Goal: Use online tool/utility: Use online tool/utility

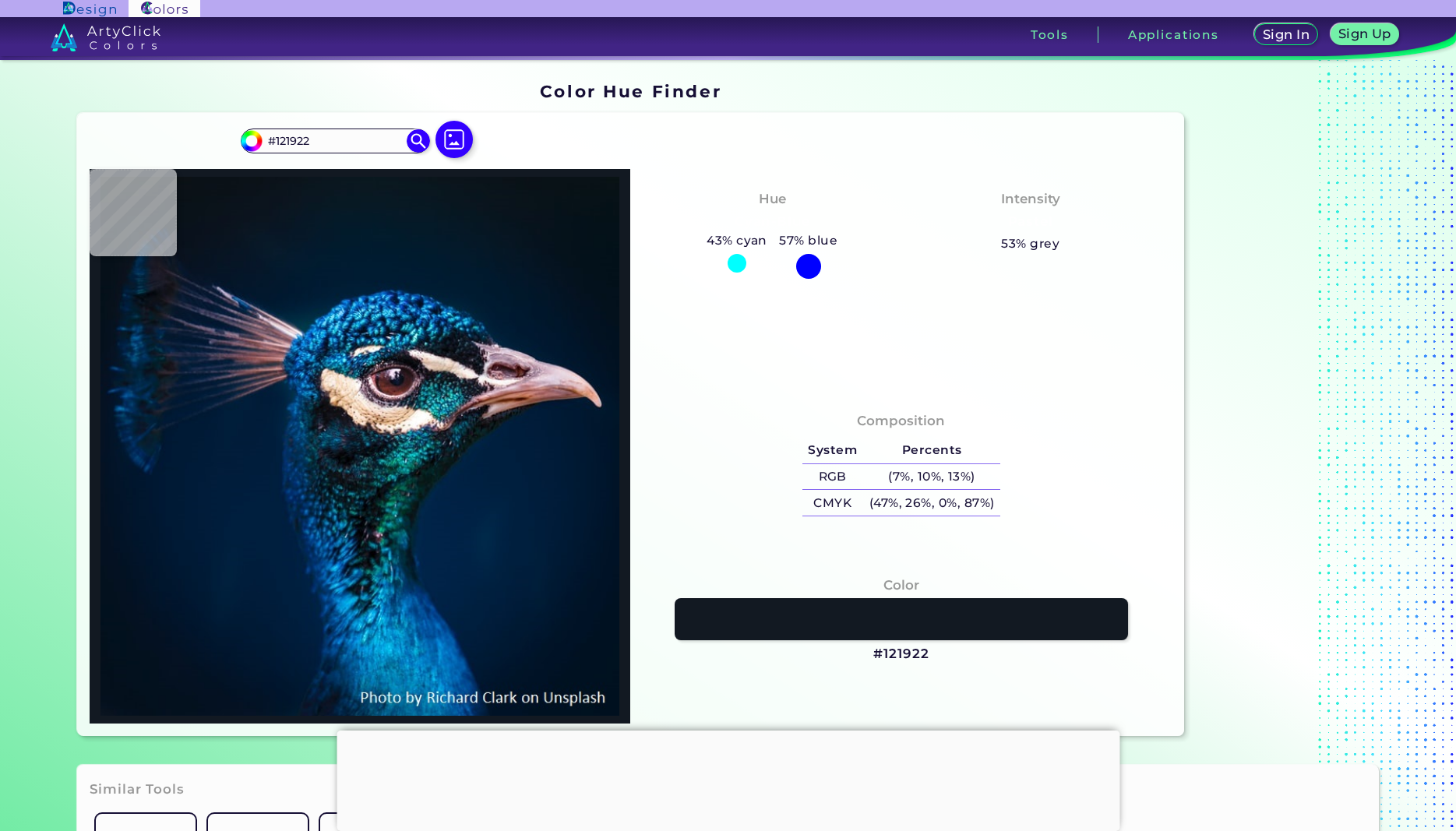
type input "#1d1c27"
type input "#1D1C27"
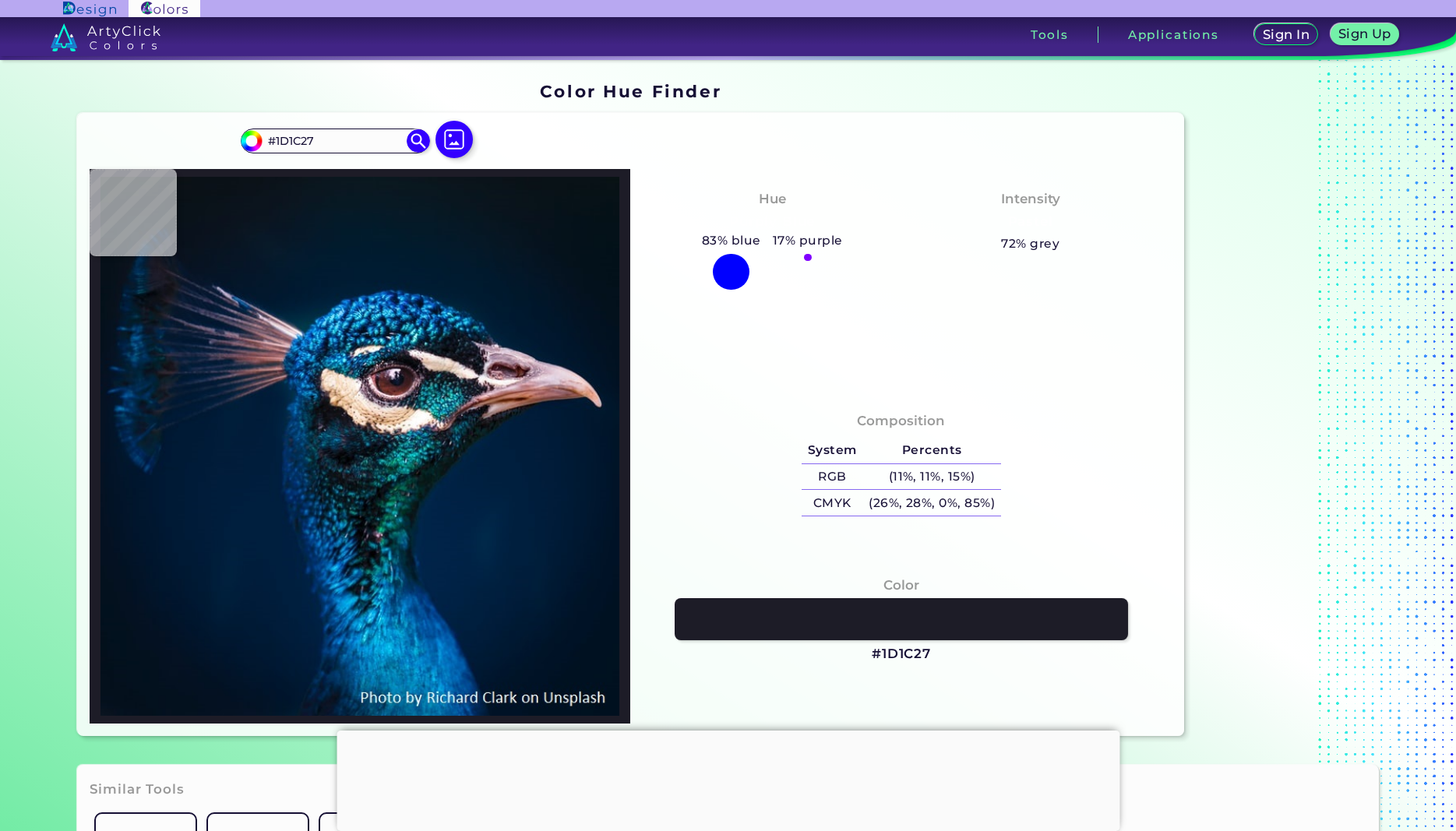
type input "#101720"
type input "#111922"
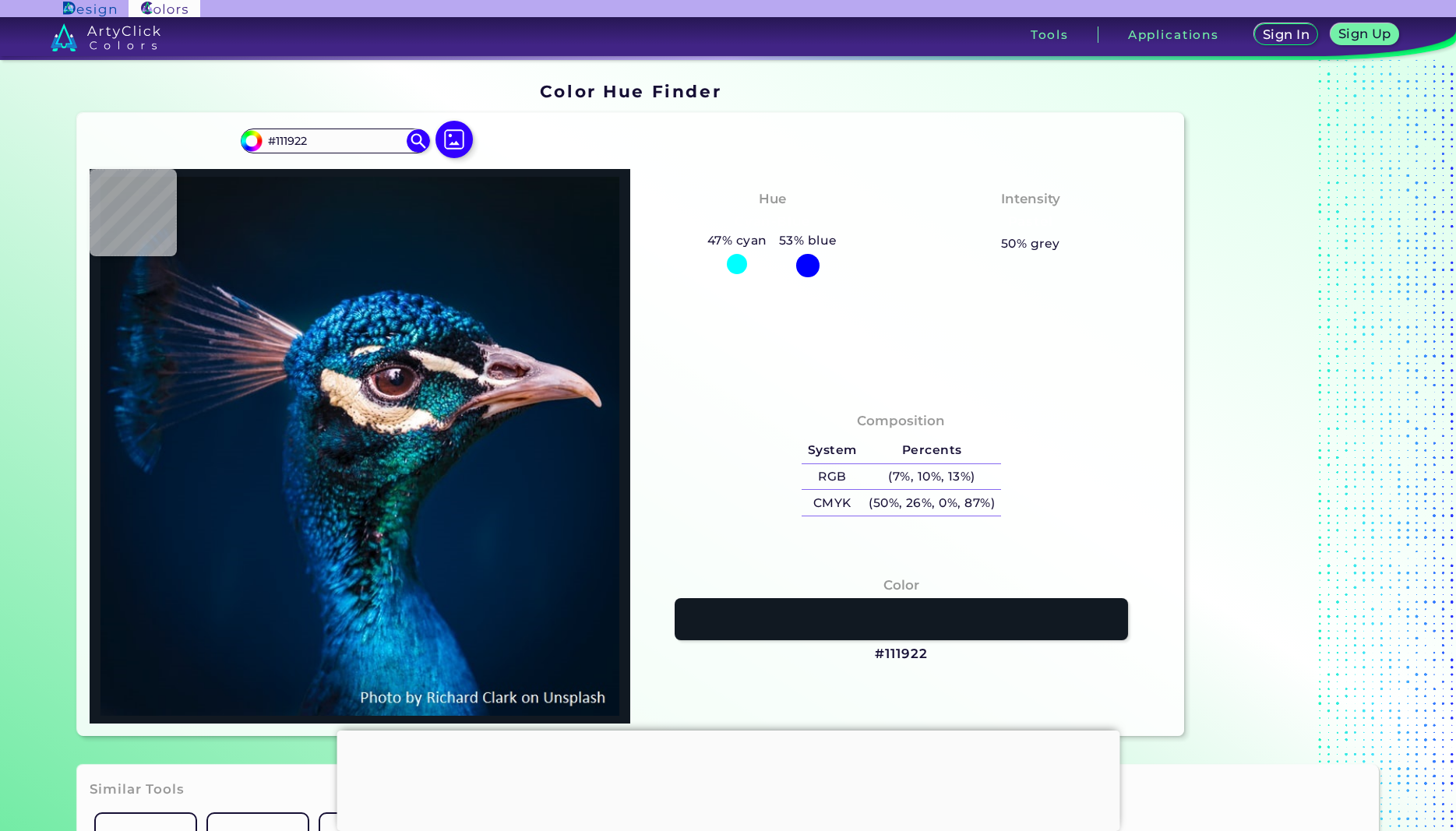
type input "#0d1b29"
type input "#0D1B29"
type input "#0d1a2b"
type input "#0D1A2B"
type input "#0d1d2e"
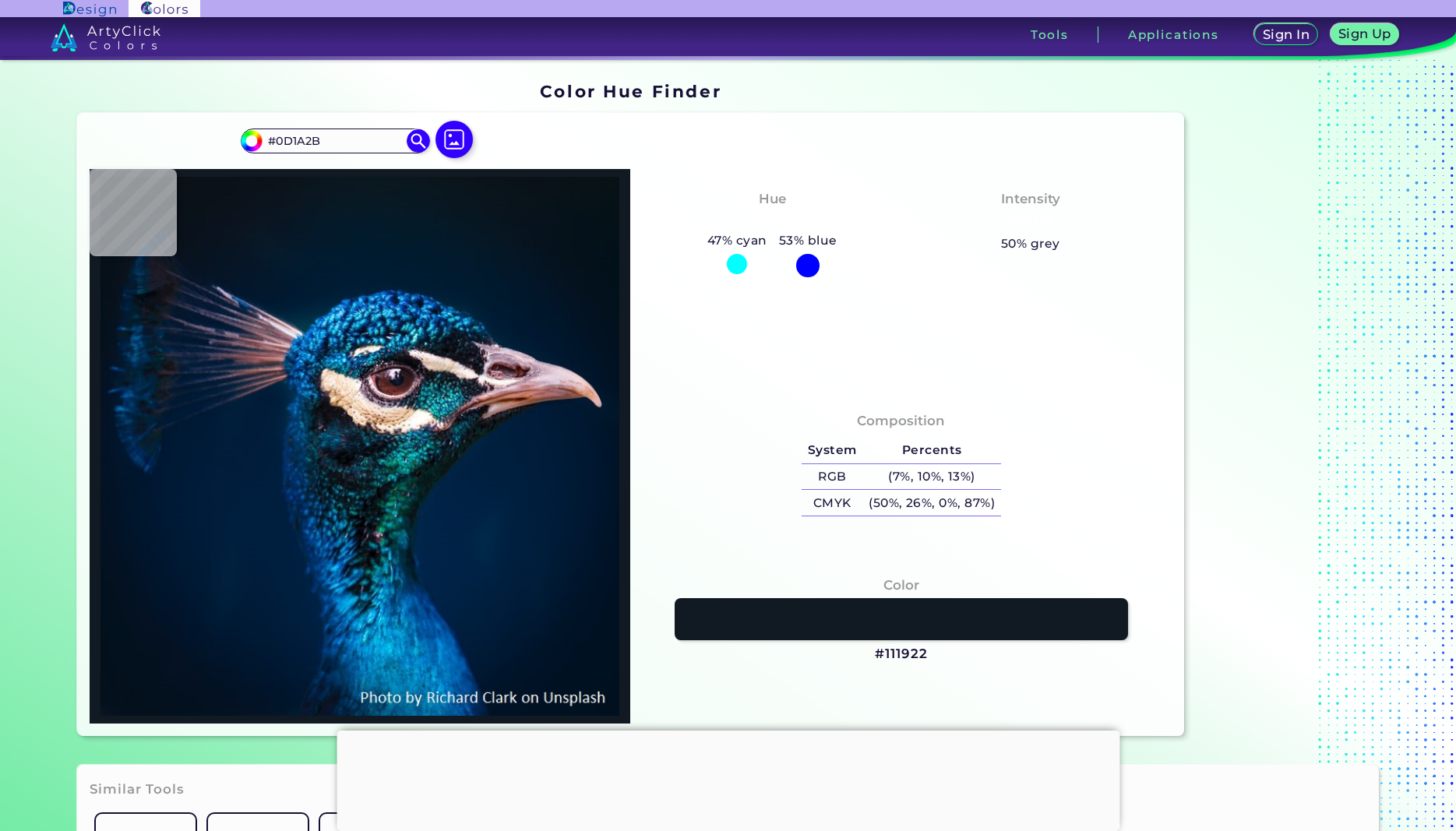
type input "#0D1D2E"
type input "#061d2f"
type input "#061D2F"
type input "#001f32"
type input "#001F32"
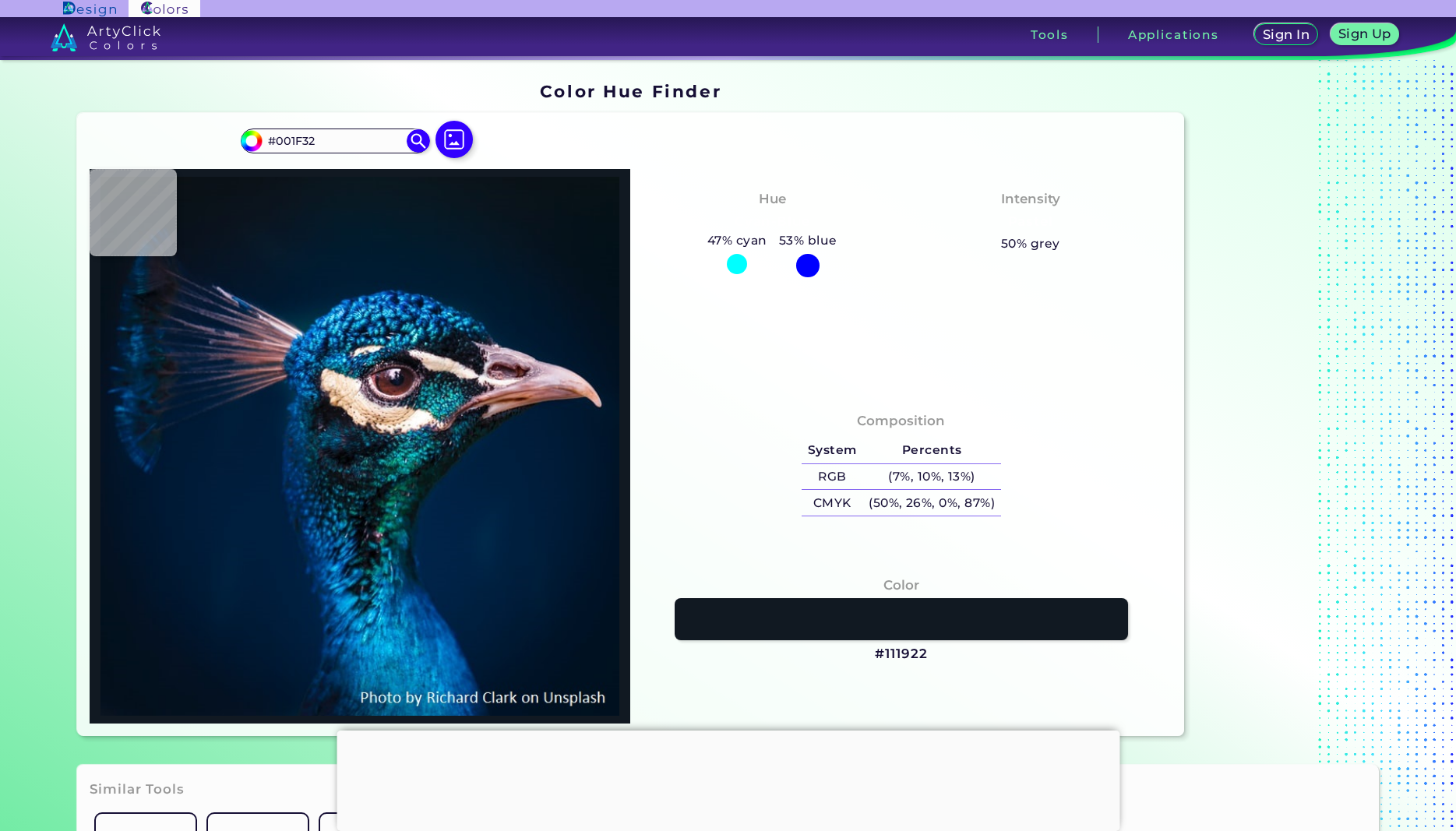
type input "#052037"
type input "#002339"
type input "#06263c"
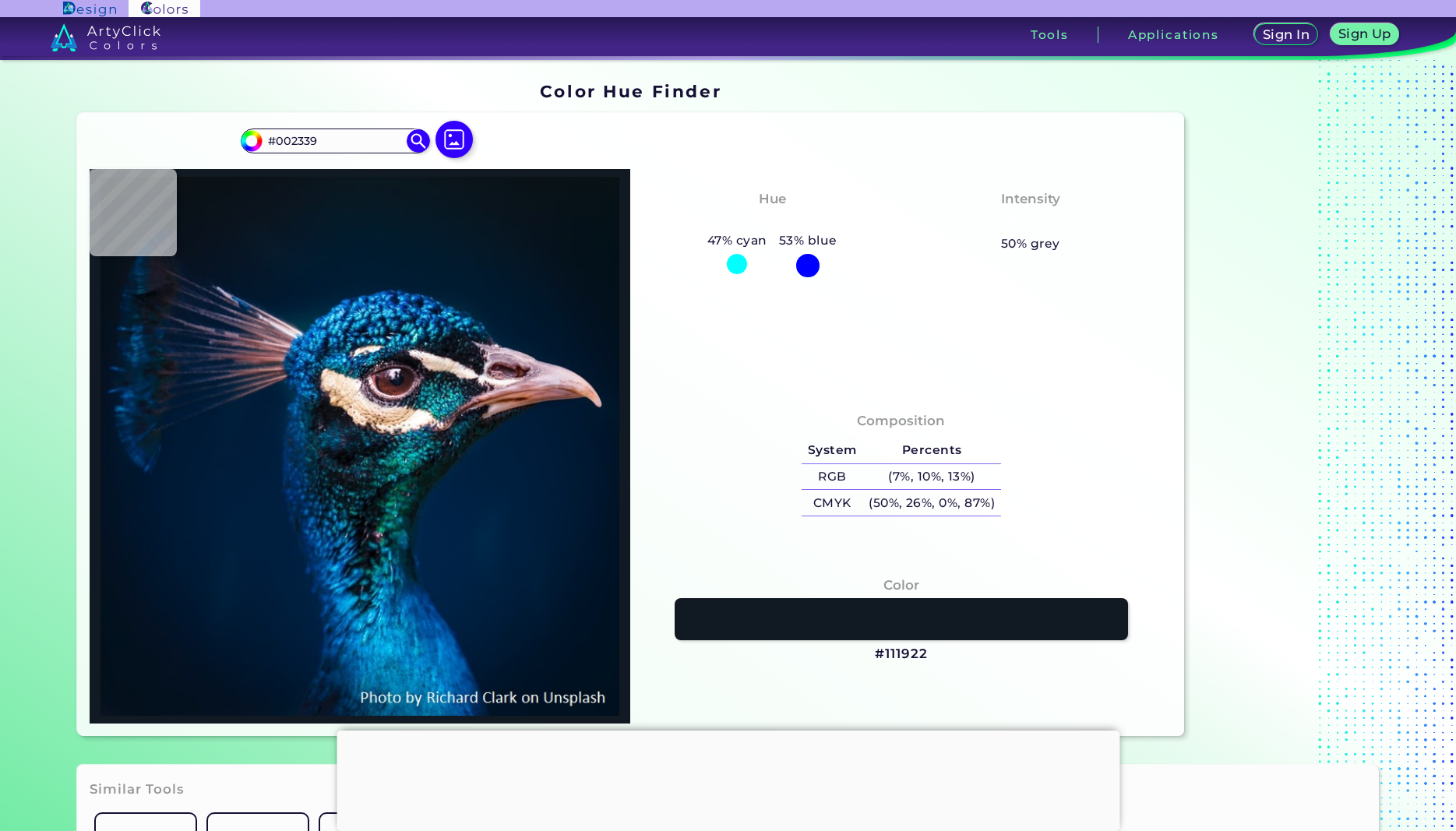
type input "#06263C"
type input "#00273d"
type input "#00273D"
type input "#082c41"
type input "#082C41"
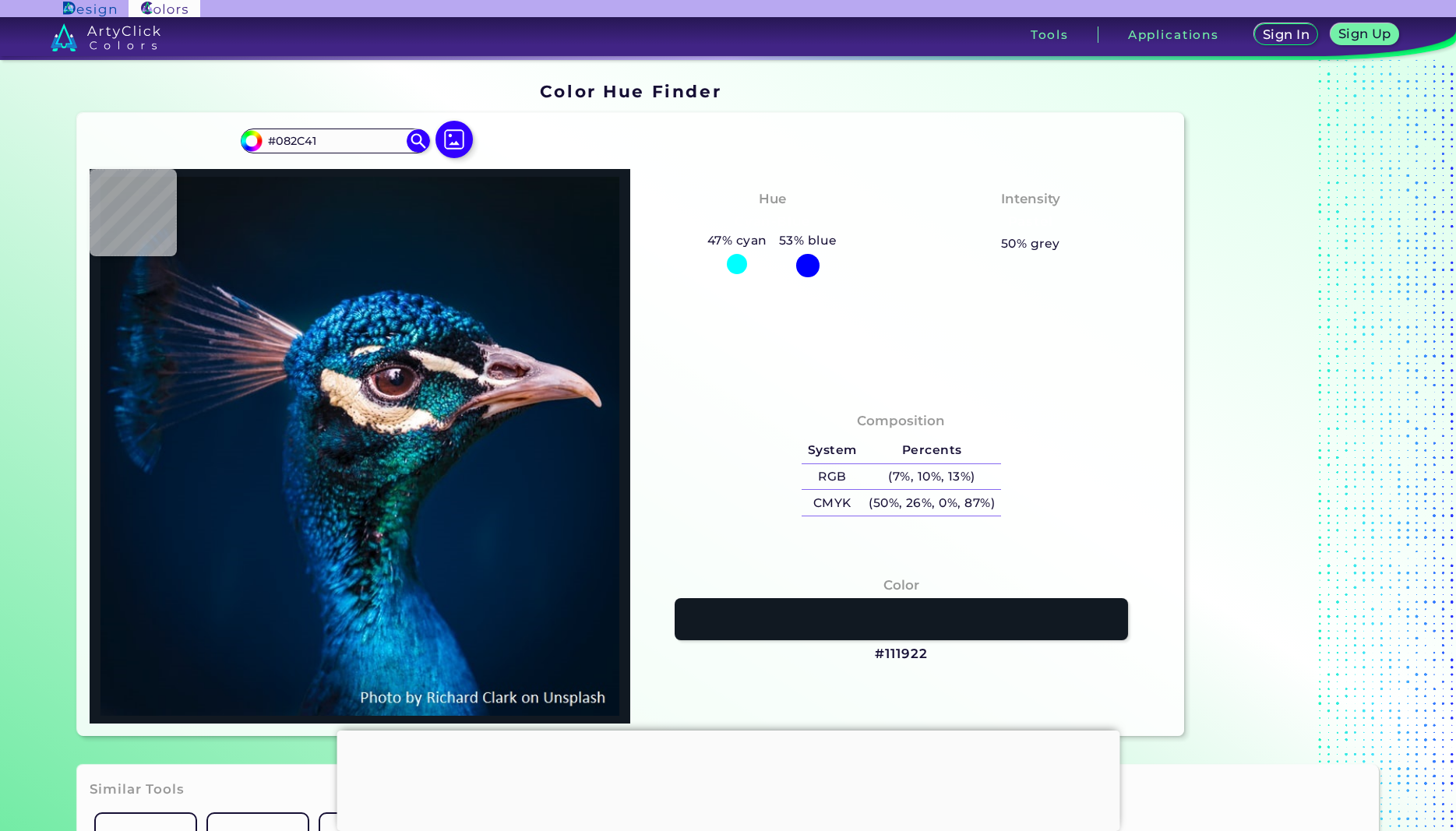
type input "#094577"
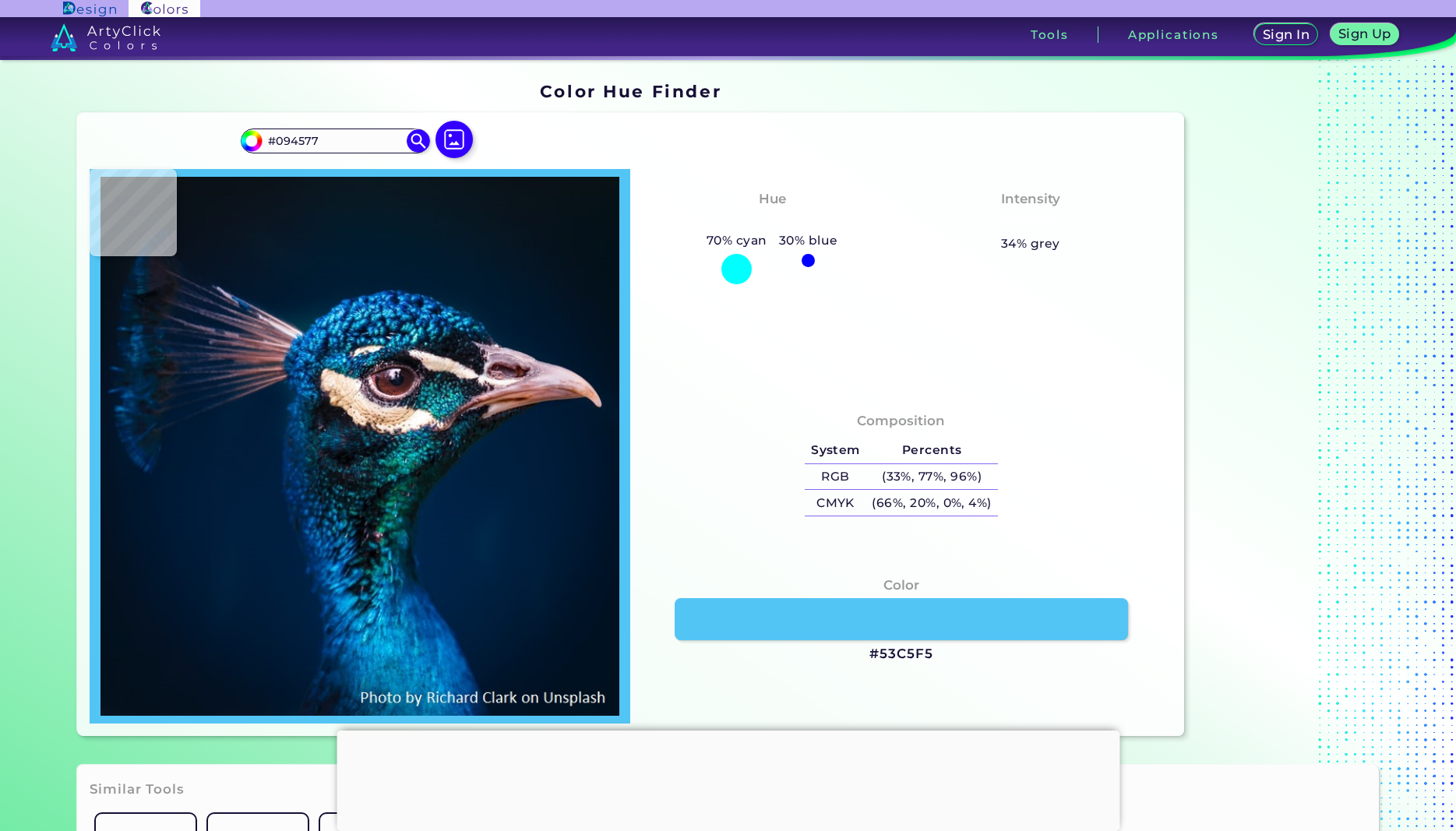
type input "#53c5f5"
type input "#53C5F5"
type input "#3ba8cd"
type input "#3BA8CD"
type input "#3795c5"
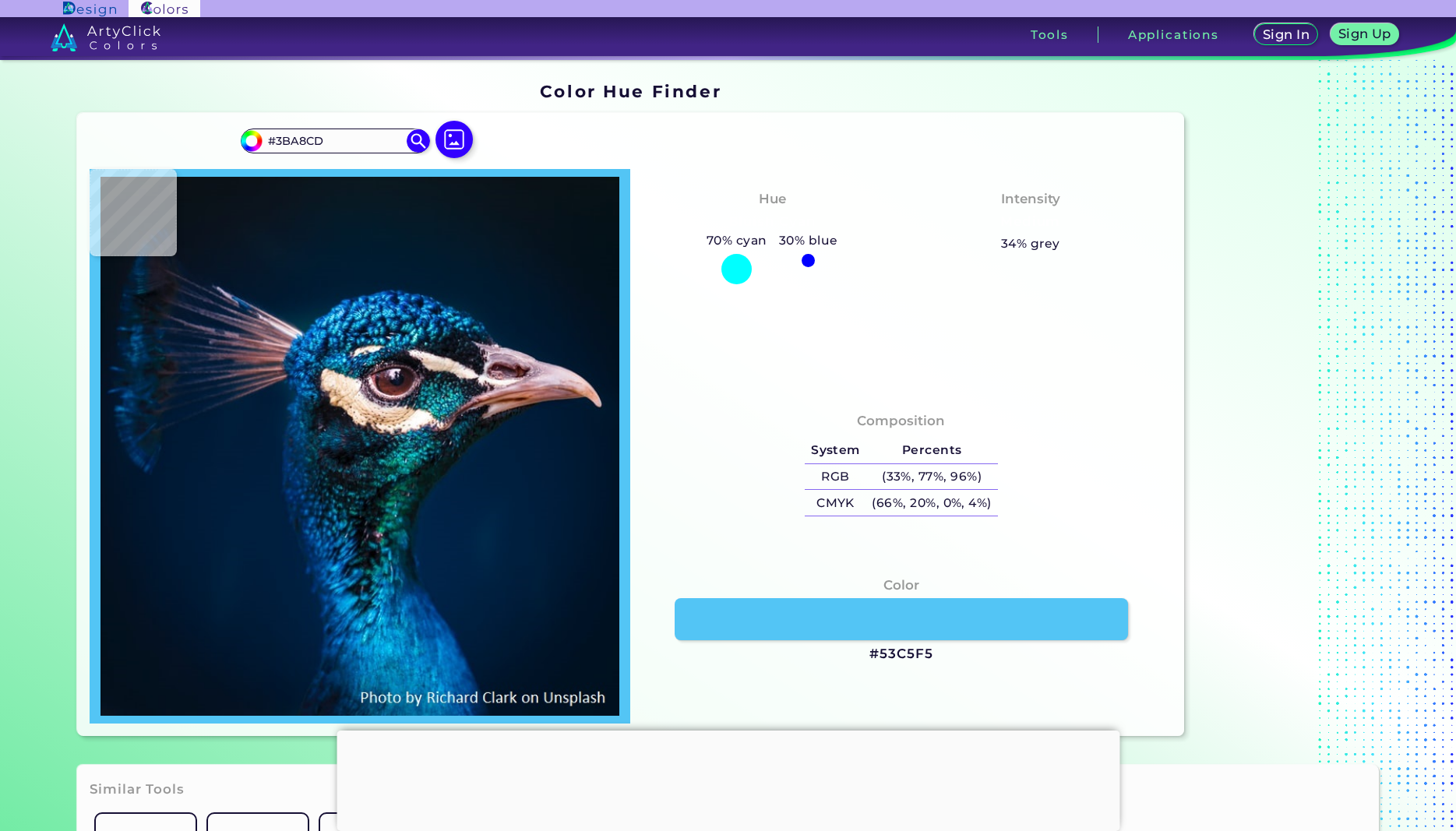
type input "#3795C5"
type input "#2e5f7f"
type input "#2E5F7F"
type input "#2387ab"
type input "#2387AB"
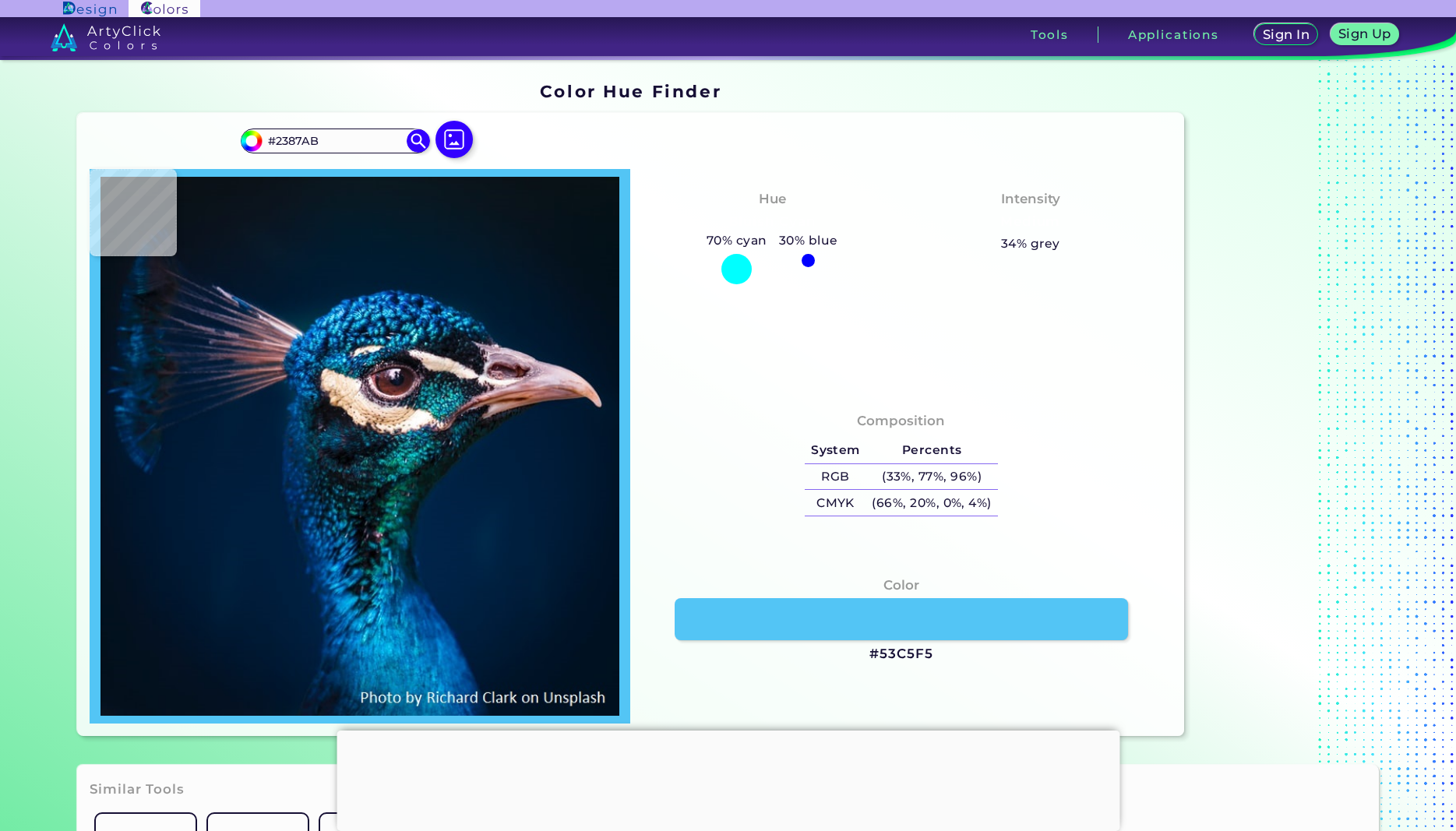
type input "#41c8d8"
type input "#41C8D8"
type input "#115280"
type input "#03365c"
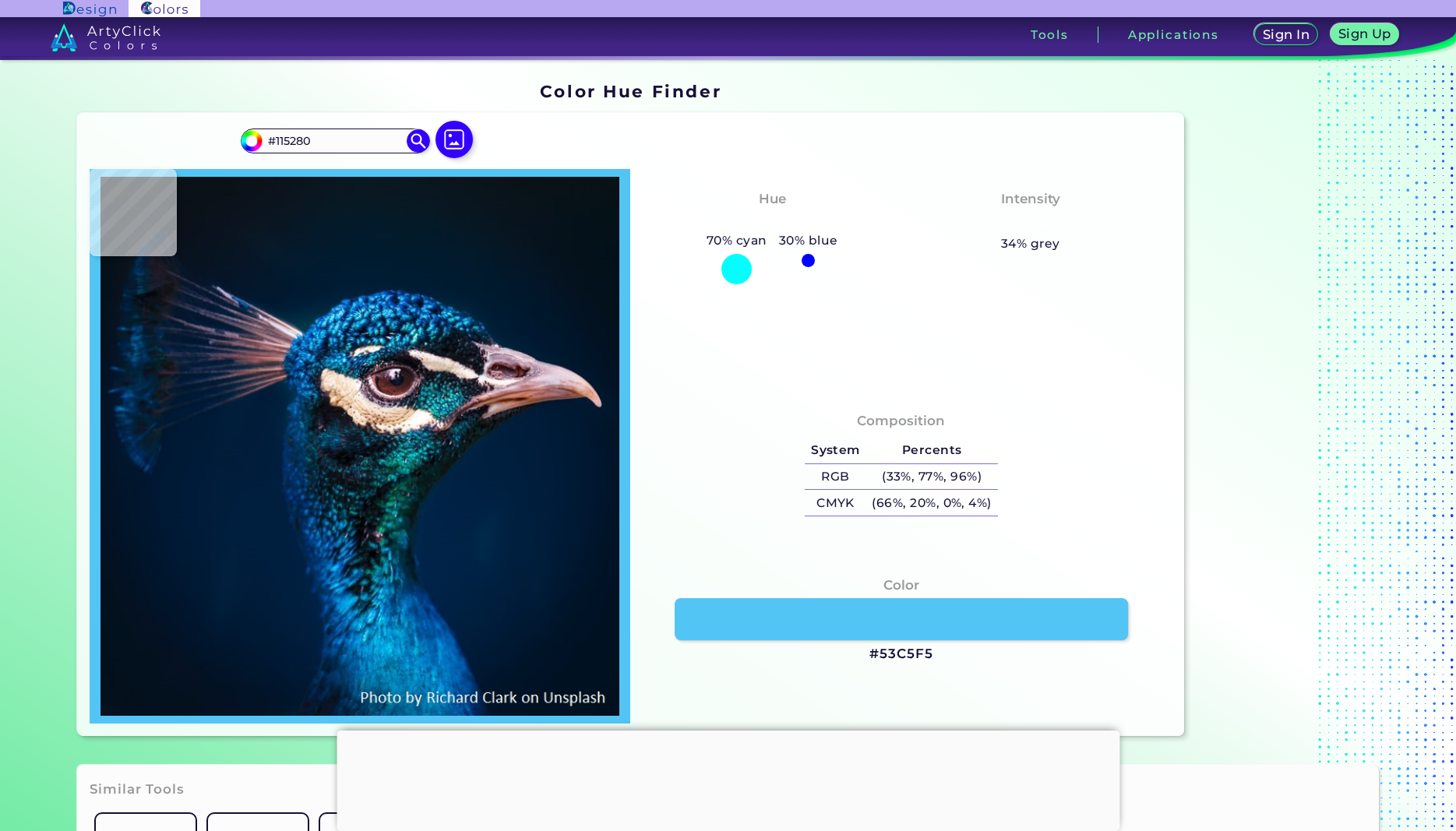
type input "#03365C"
type input "#003d5f"
type input "#003D5F"
type input "#096983"
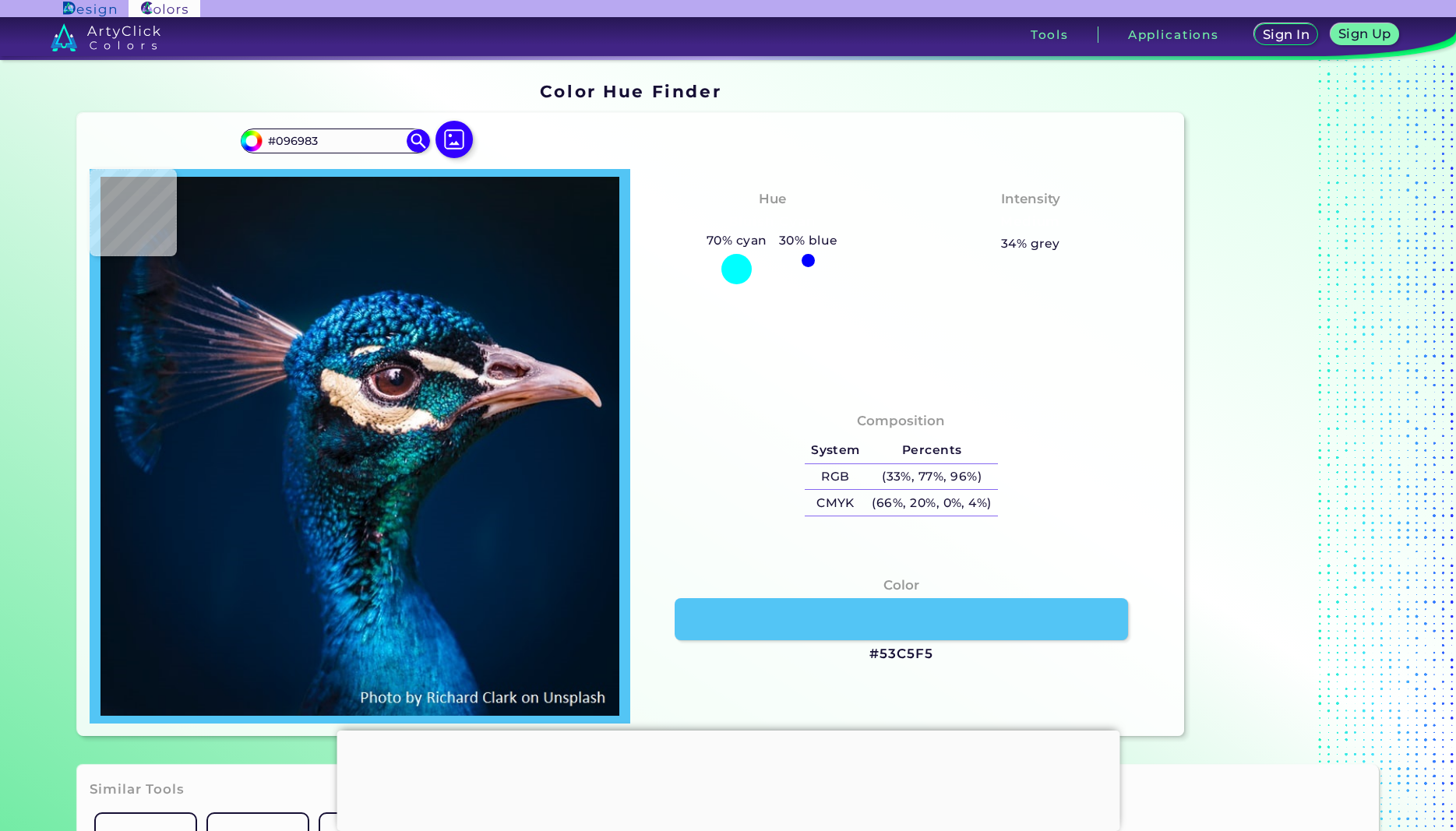
type input "#1c8ea1"
type input "#1C8EA1"
type input "#1a5f8c"
type input "#1A5F8C"
type input "#195480"
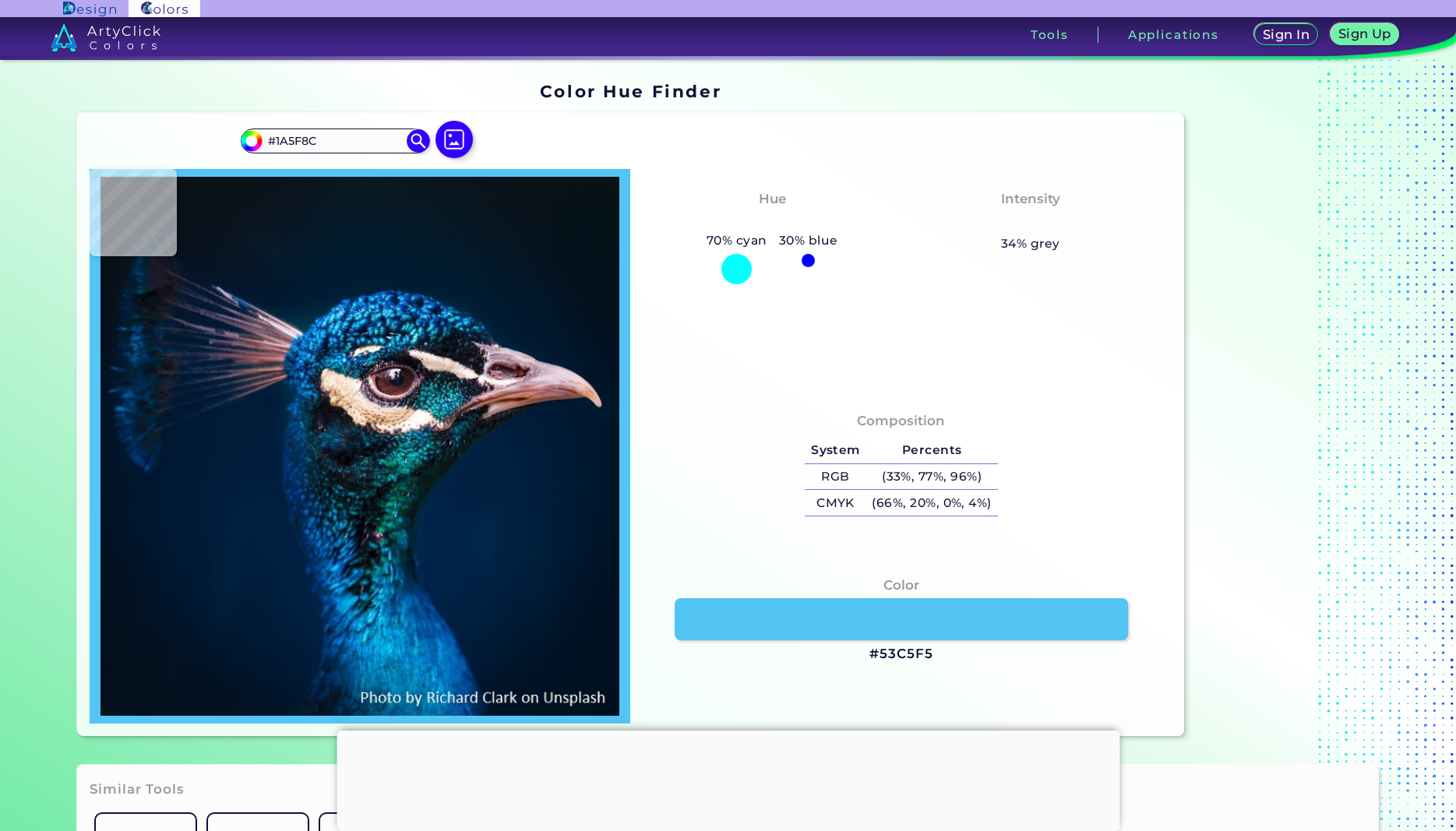
type input "#195480"
type input "#133d61"
type input "#133D61"
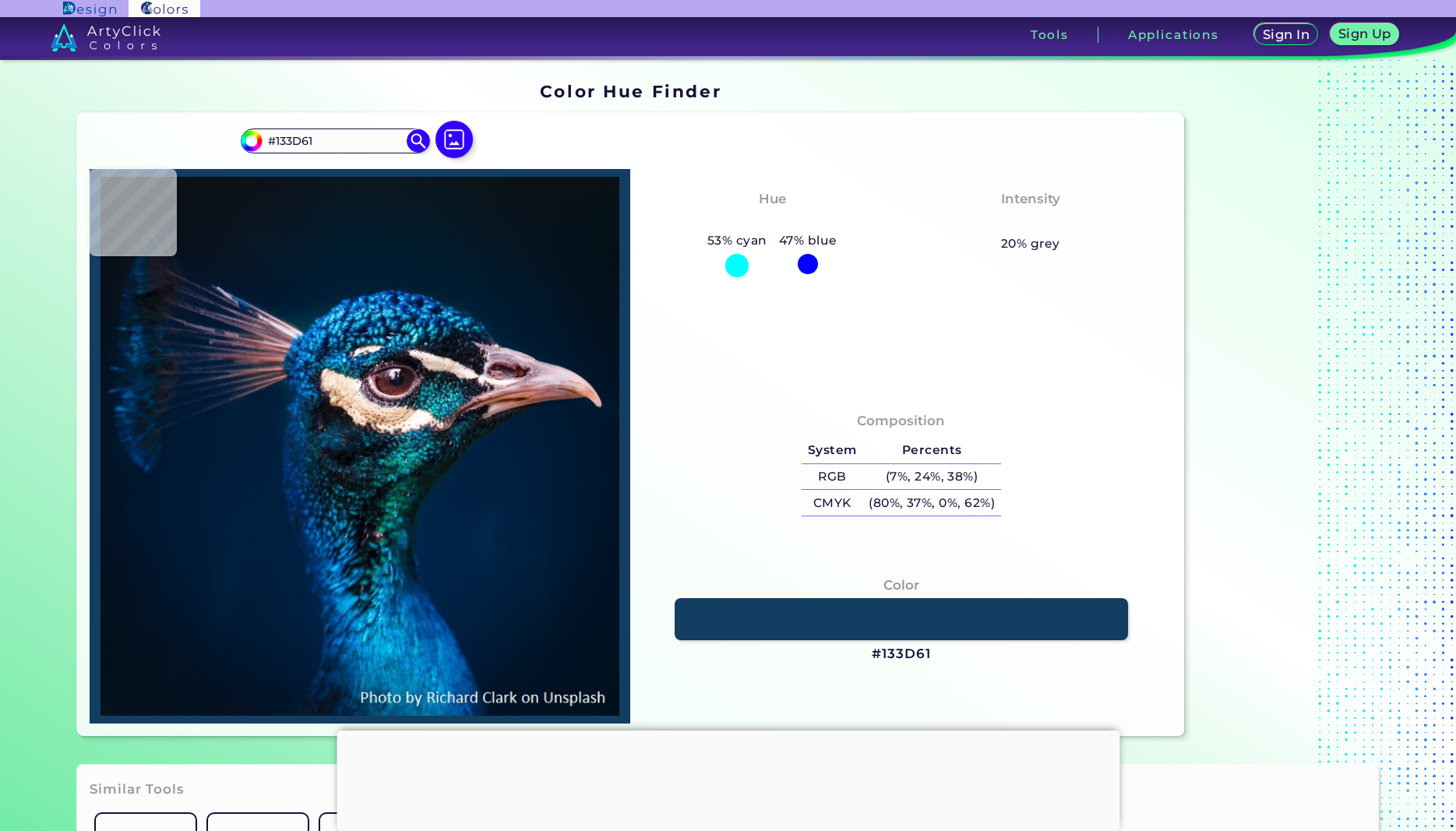
type input "#10101b"
type input "#10101B"
type input "#5f444a"
type input "#5F444A"
type input "#f2e5f5"
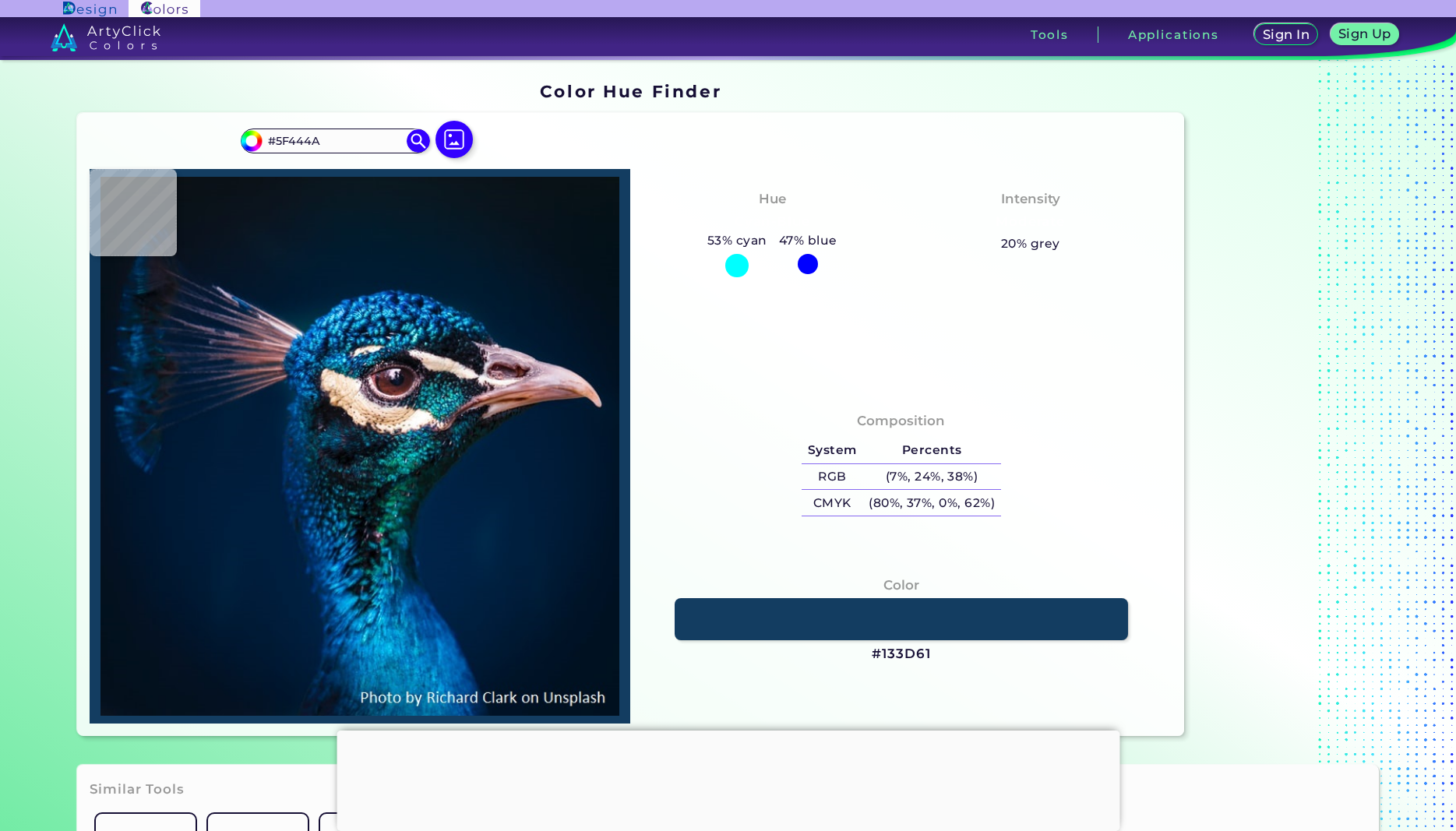
type input "#F2E5F5"
type input "#8a7d93"
type input "#8A7D93"
type input "#141a2b"
type input "#141A2B"
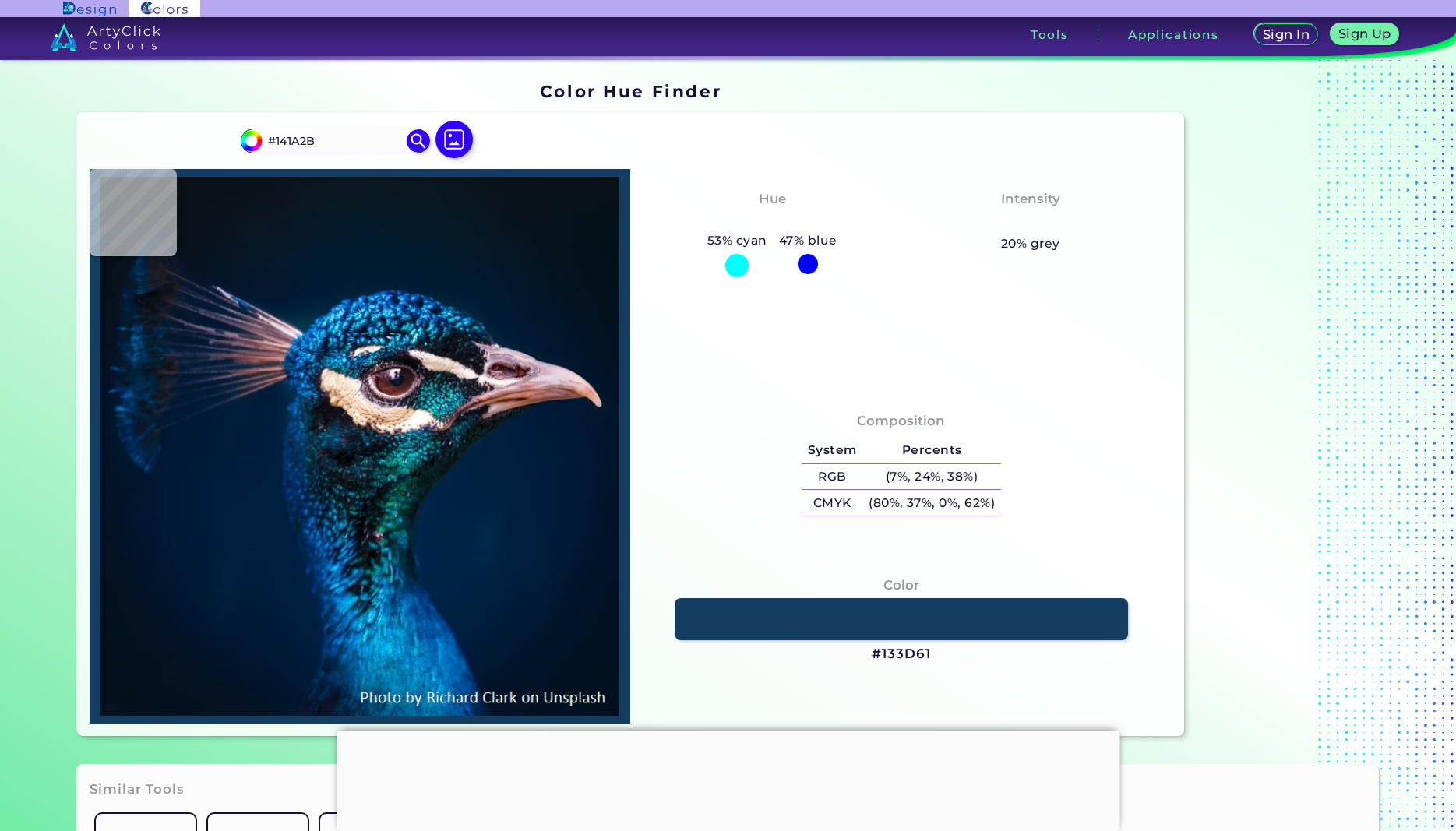
type input "#24191e"
type input "#24191E"
type input "#5f3333"
type input "#5F3333"
type input "#63312e"
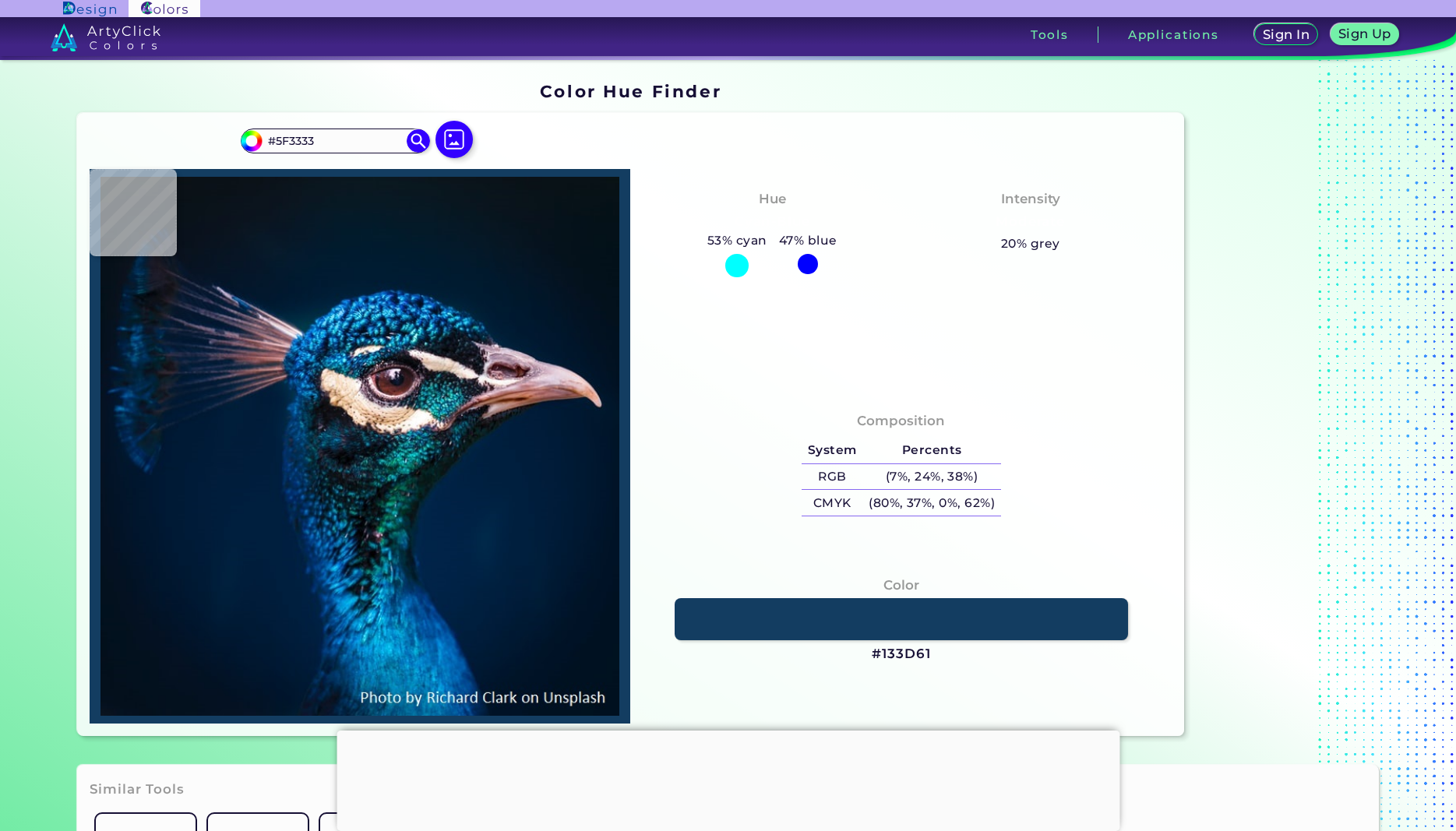
type input "#63312E"
type input "#69302f"
type input "#69302F"
type input "#723835"
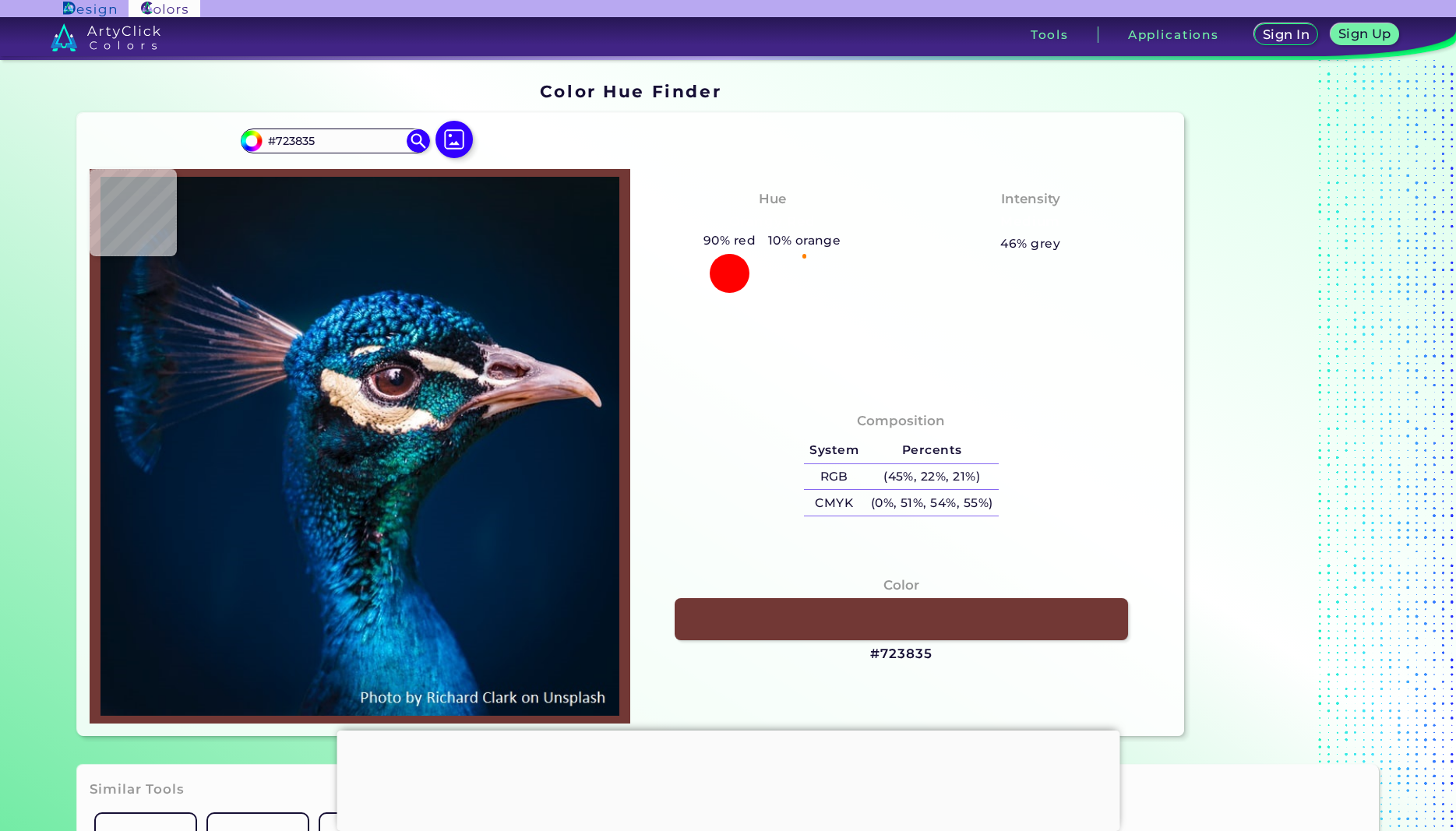
type input "#6e3331"
type input "#6E3331"
type input "#642f2d"
type input "#642F2D"
type input "#efd0d9"
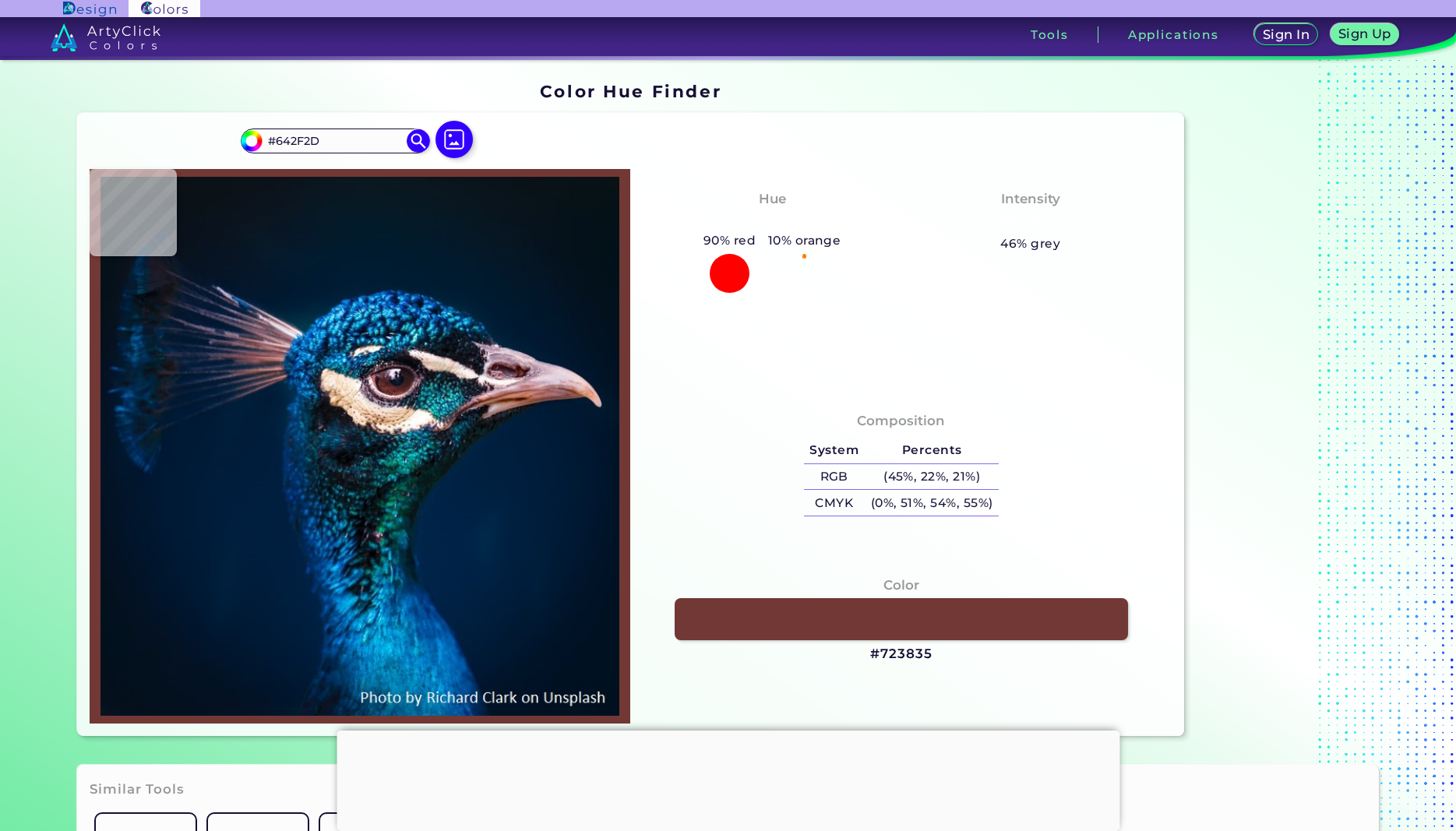
type input "#EFD0D9"
type input "#d9b5bc"
type input "#D9B5BC"
type input "#bb979e"
type input "#BB979E"
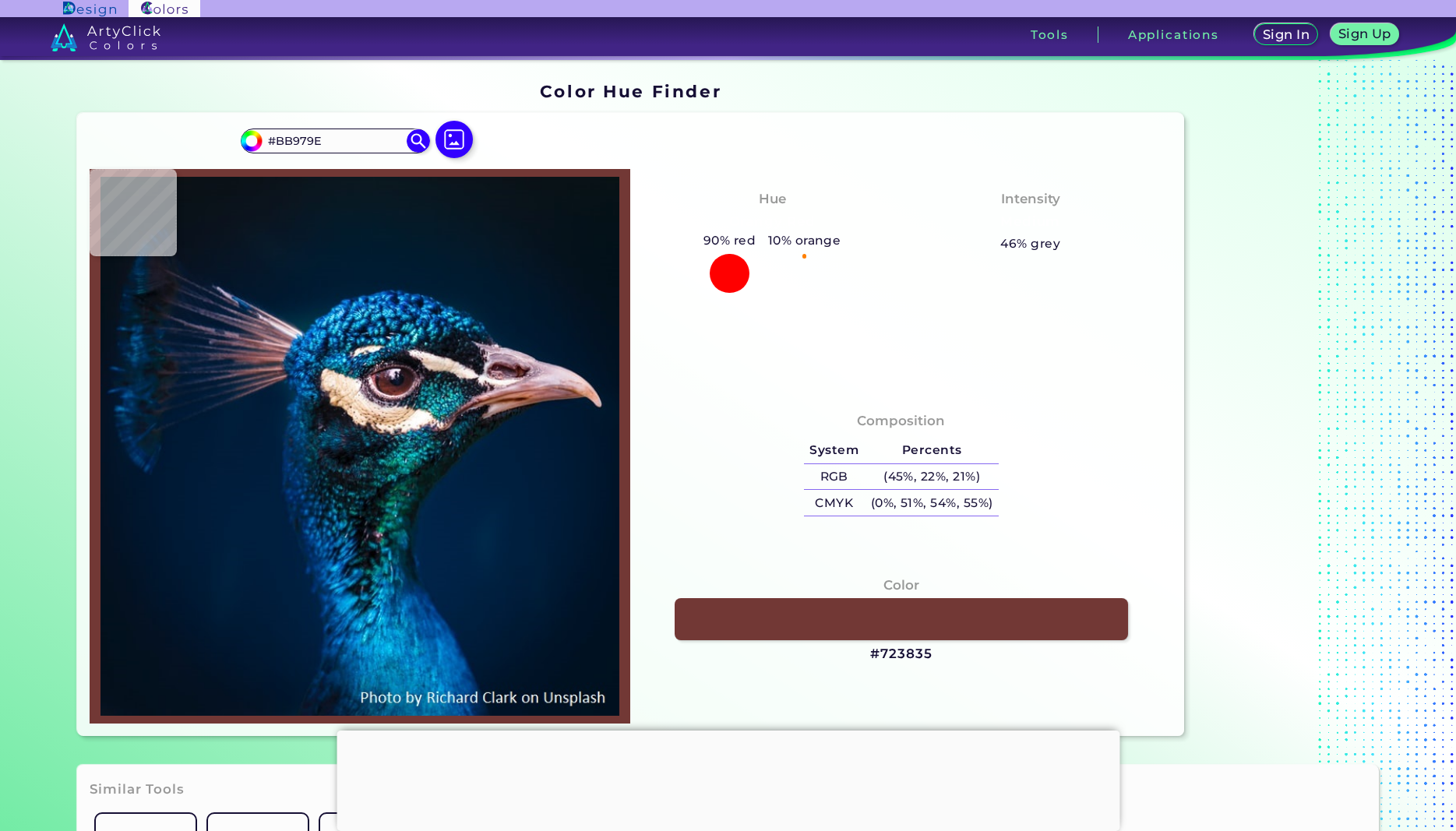
type input "#c09ba6"
type input "#C09BA6"
type input "#946d78"
type input "#946D78"
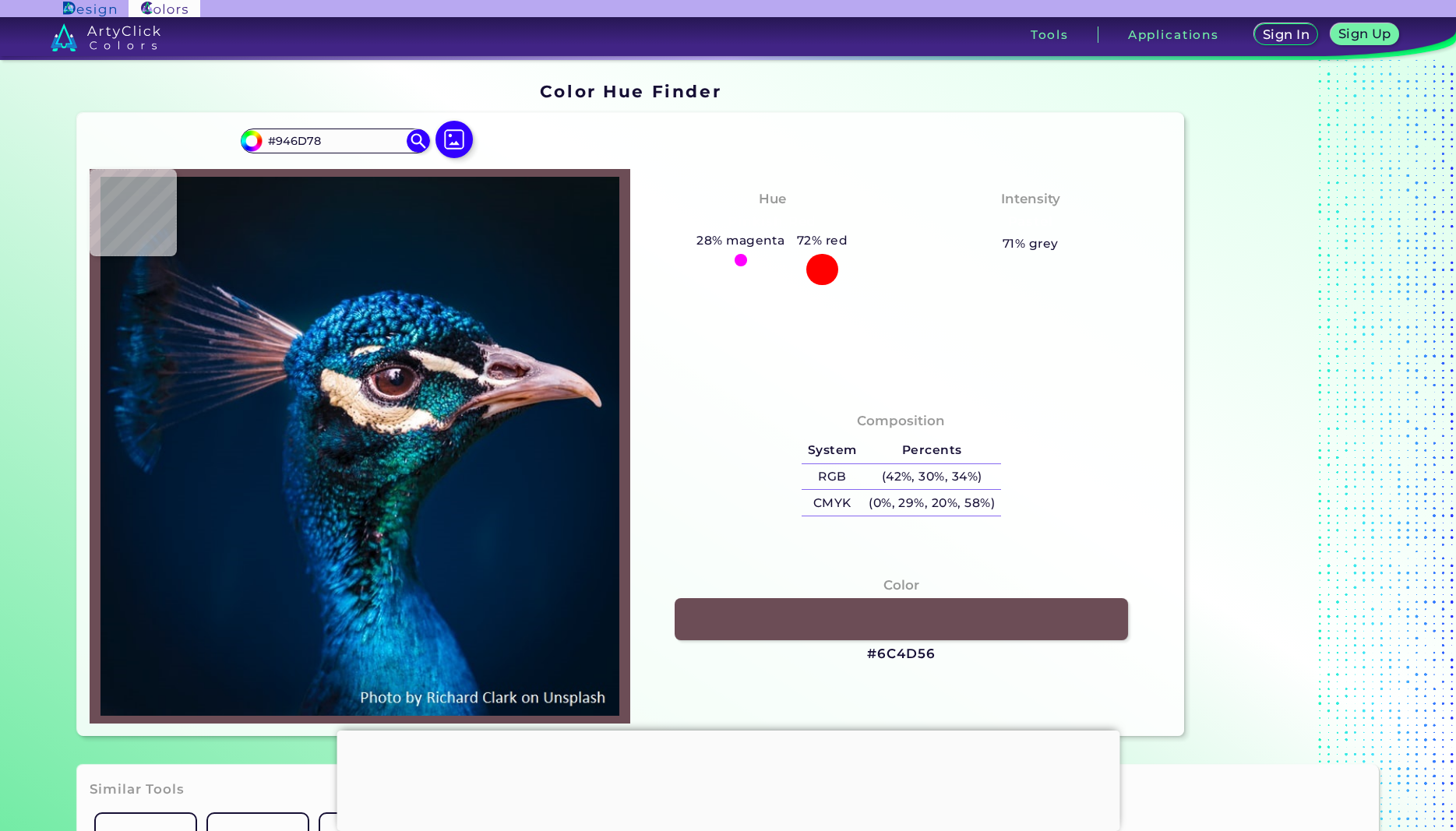
type input "#403b4c"
type input "#403B4C"
type input "#273342"
type input "#101f2c"
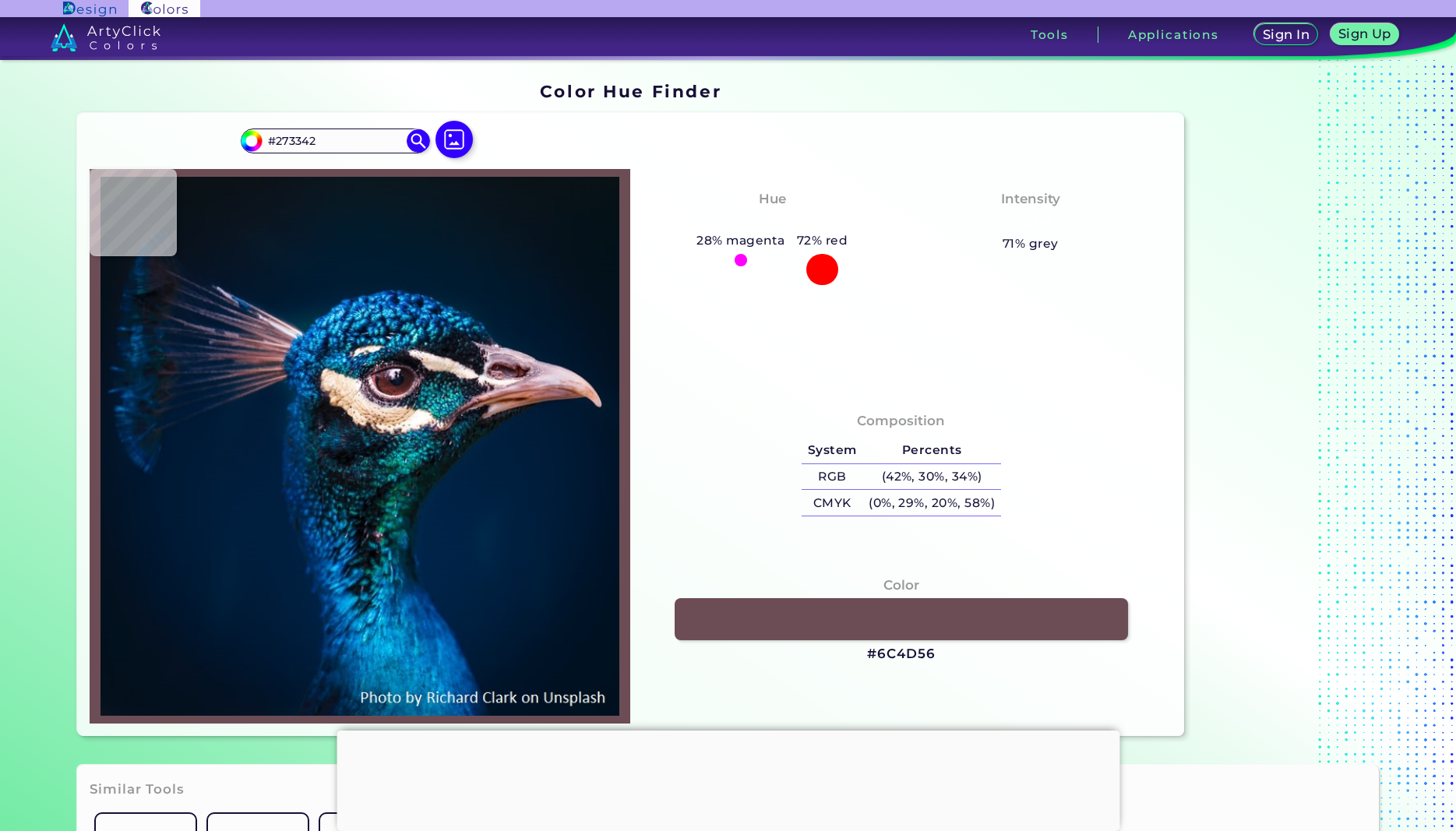
type input "#101F2C"
type input "#172430"
type input "#152631"
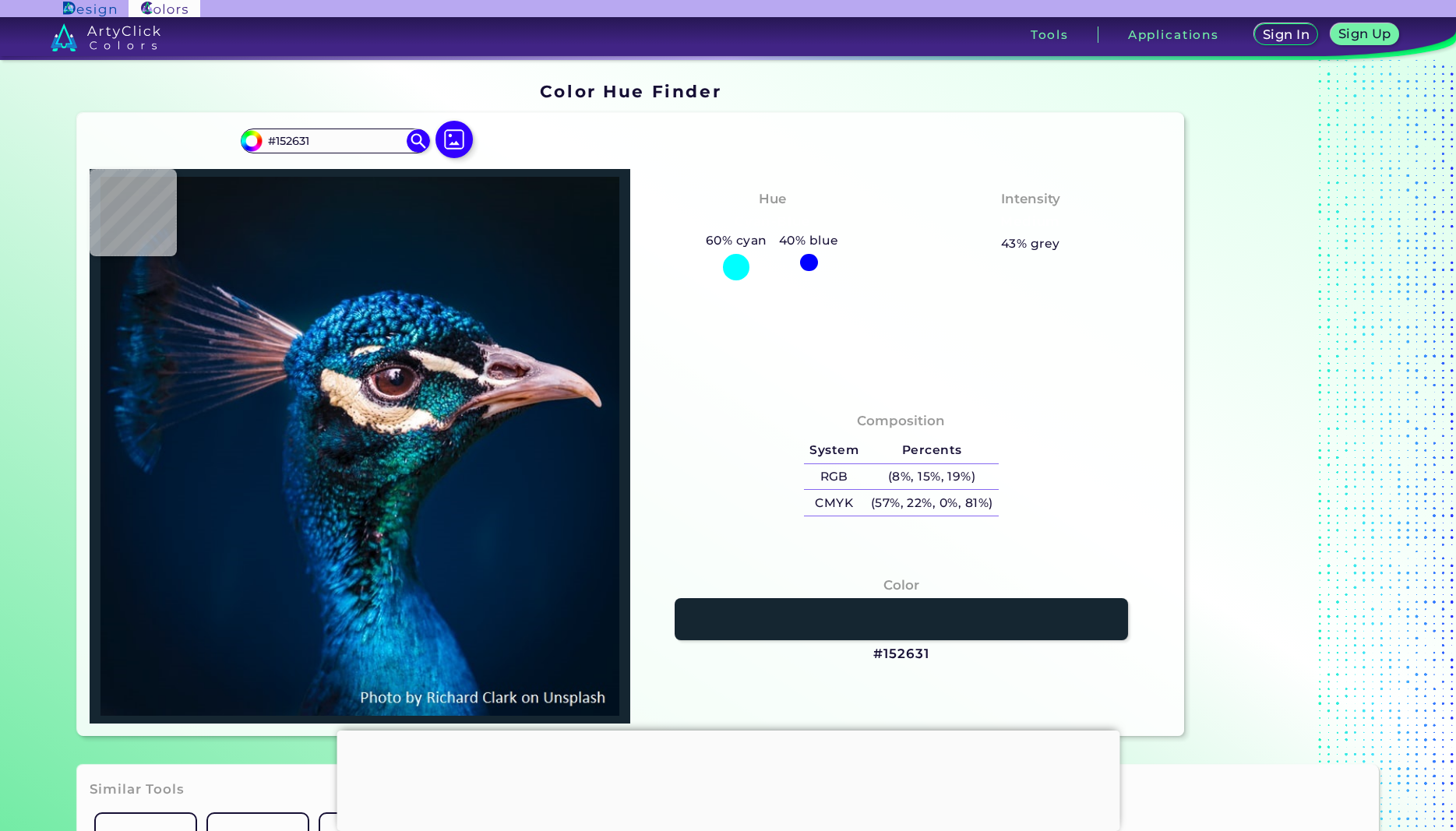
click at [404, 402] on div at bounding box center [360, 446] width 541 height 555
type input "#1b2f3c"
type input "#1B2F3C"
type input "#6f7b89"
type input "#6F7B89"
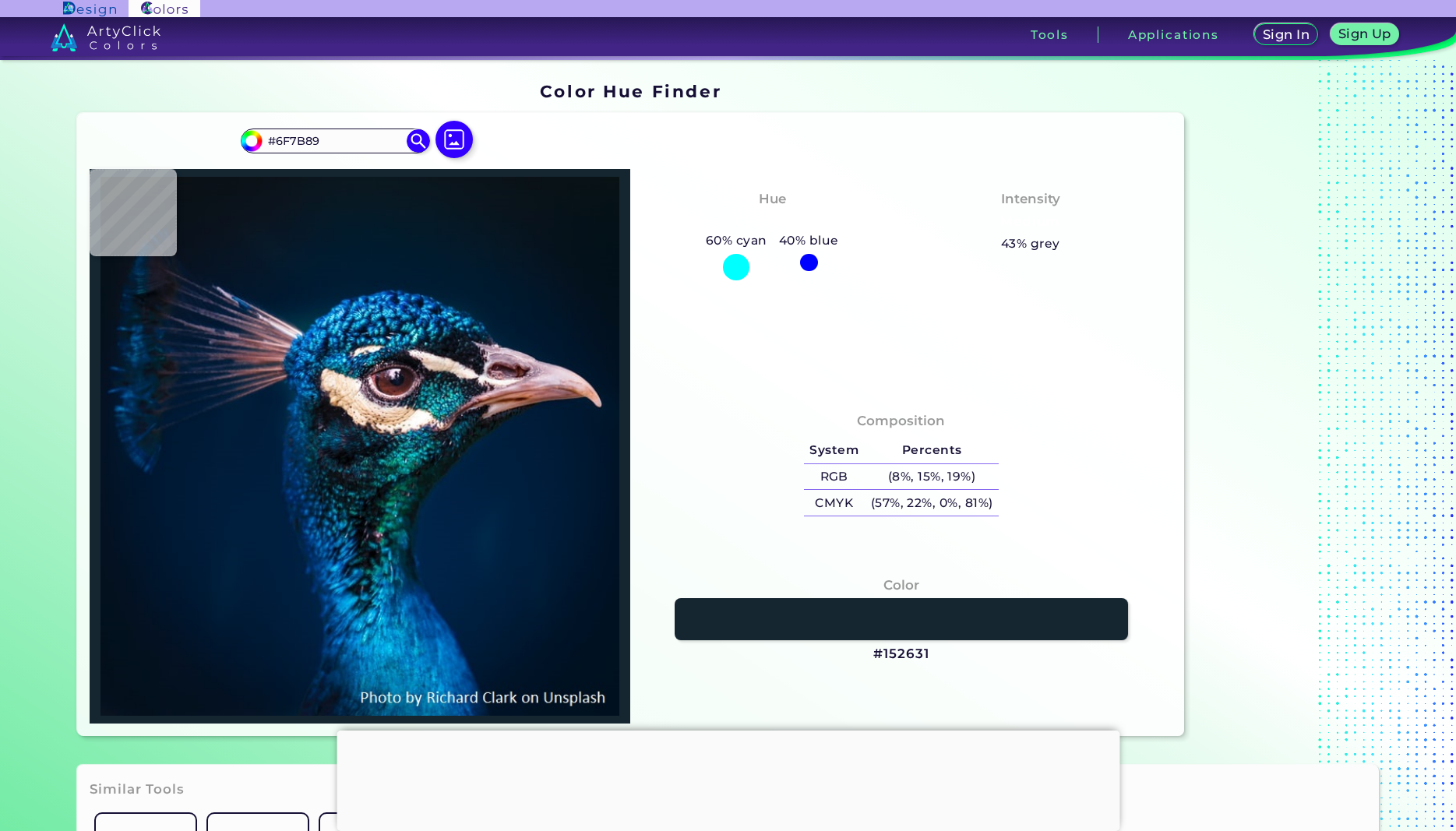
type input "#111923"
type input "#013643"
type input "#18717e"
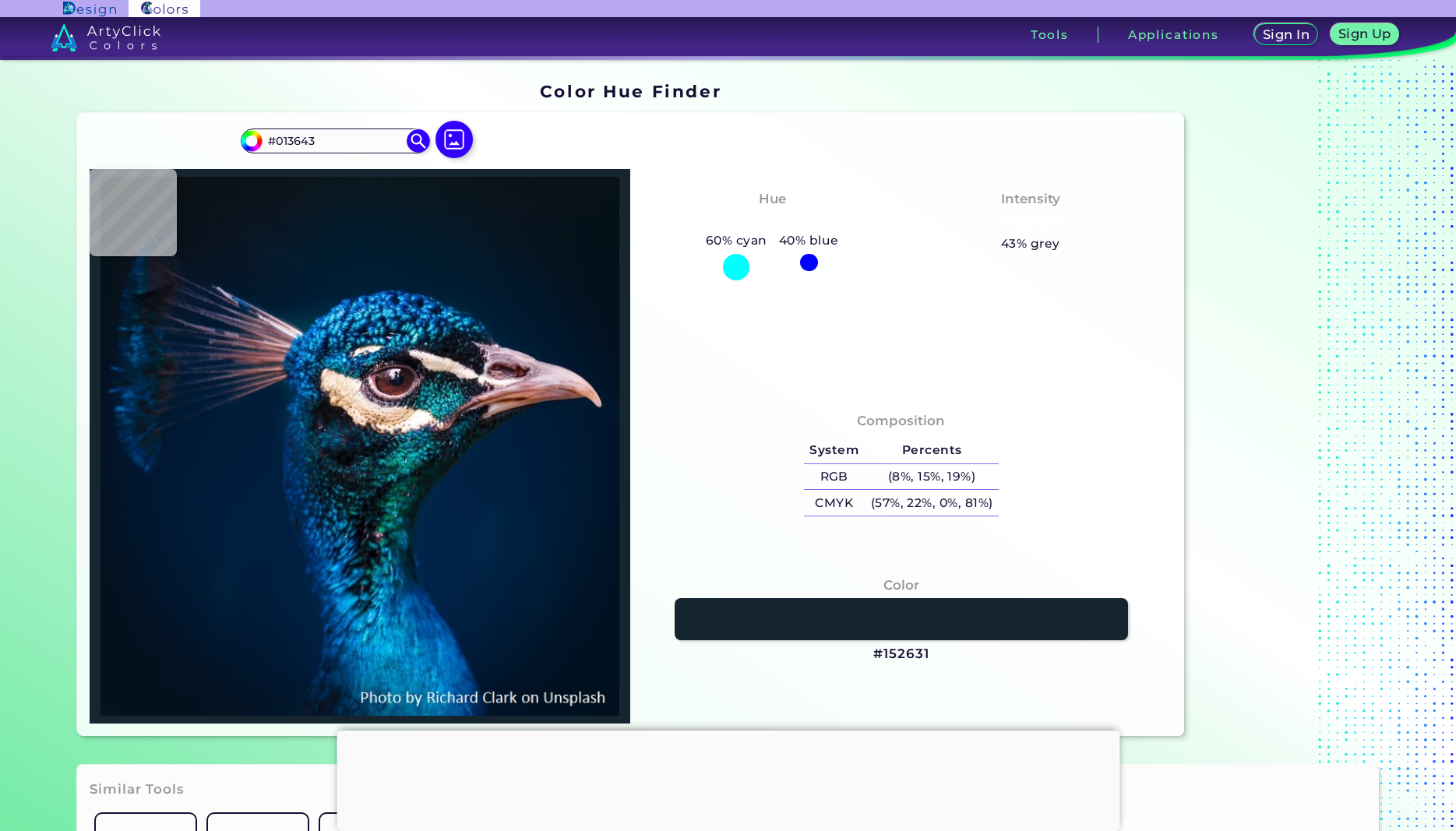
type input "#18717E"
type input "#309ca8"
type input "#309CA8"
type input "#85656c"
type input "#85656C"
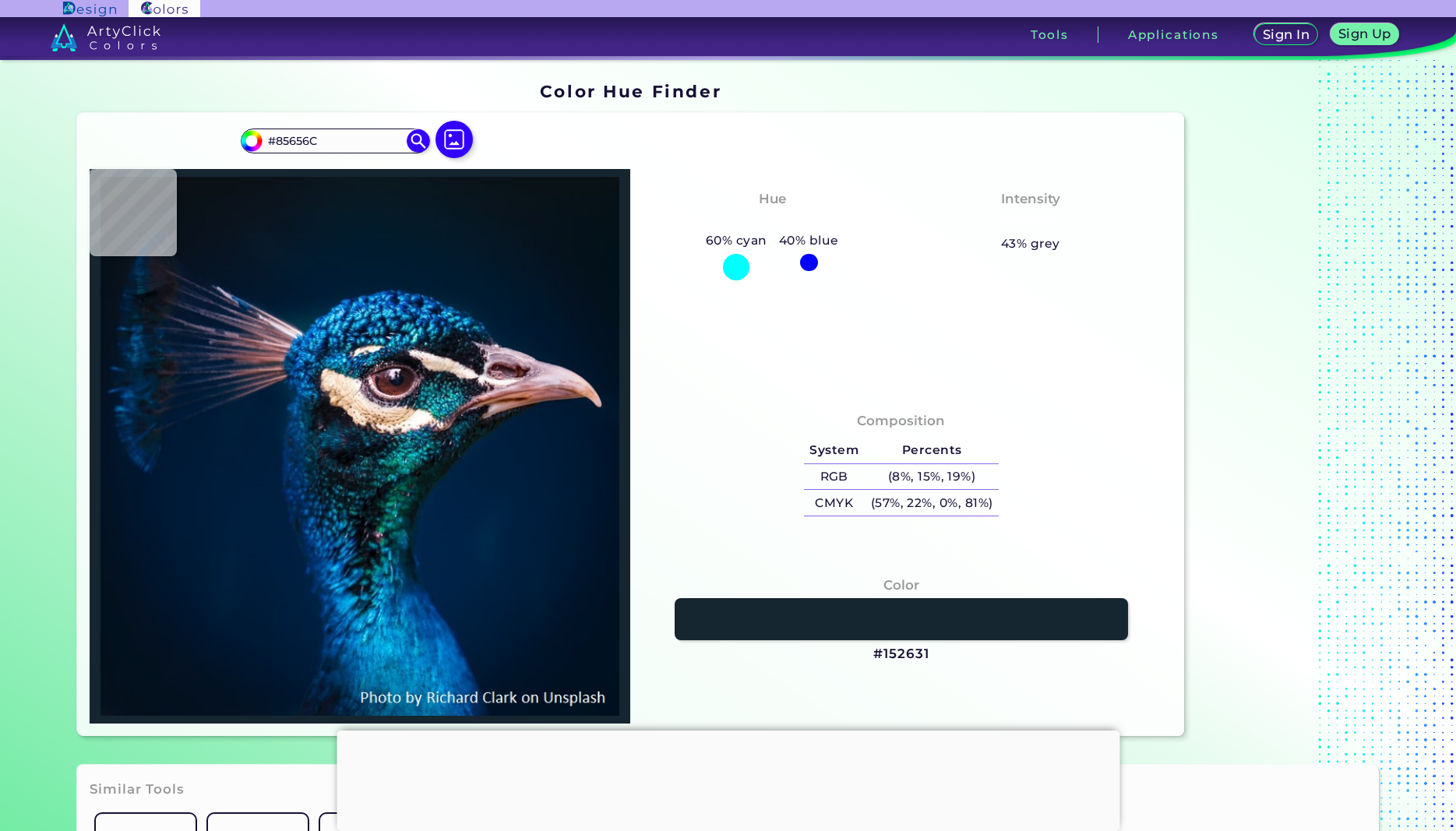
type input "#0c2129"
type input "#0C2129"
type input "#132121"
type input "#00223d"
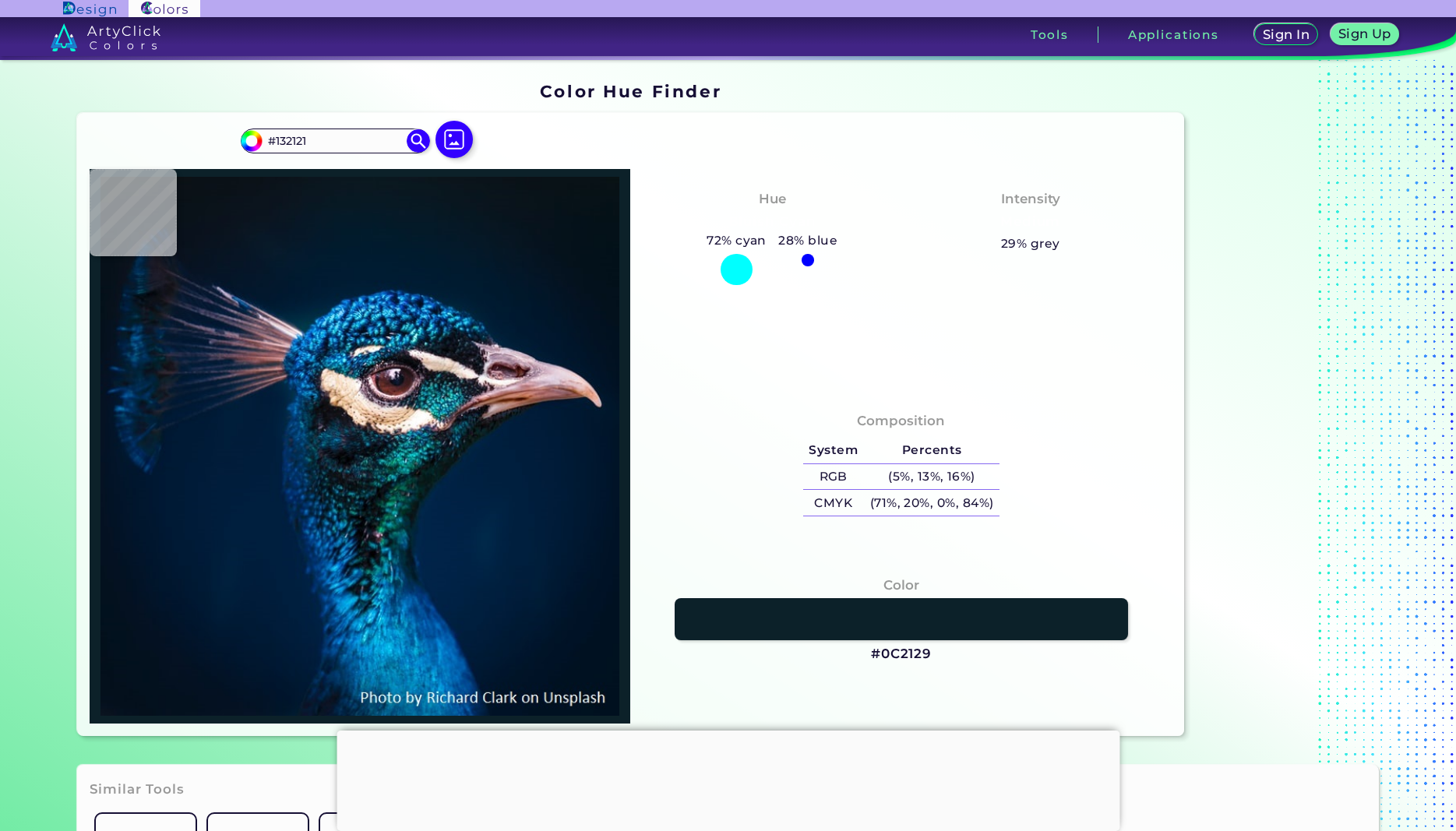
type input "#00223D"
type input "#06213c"
type input "#06213C"
type input "#05213c"
type input "#05213C"
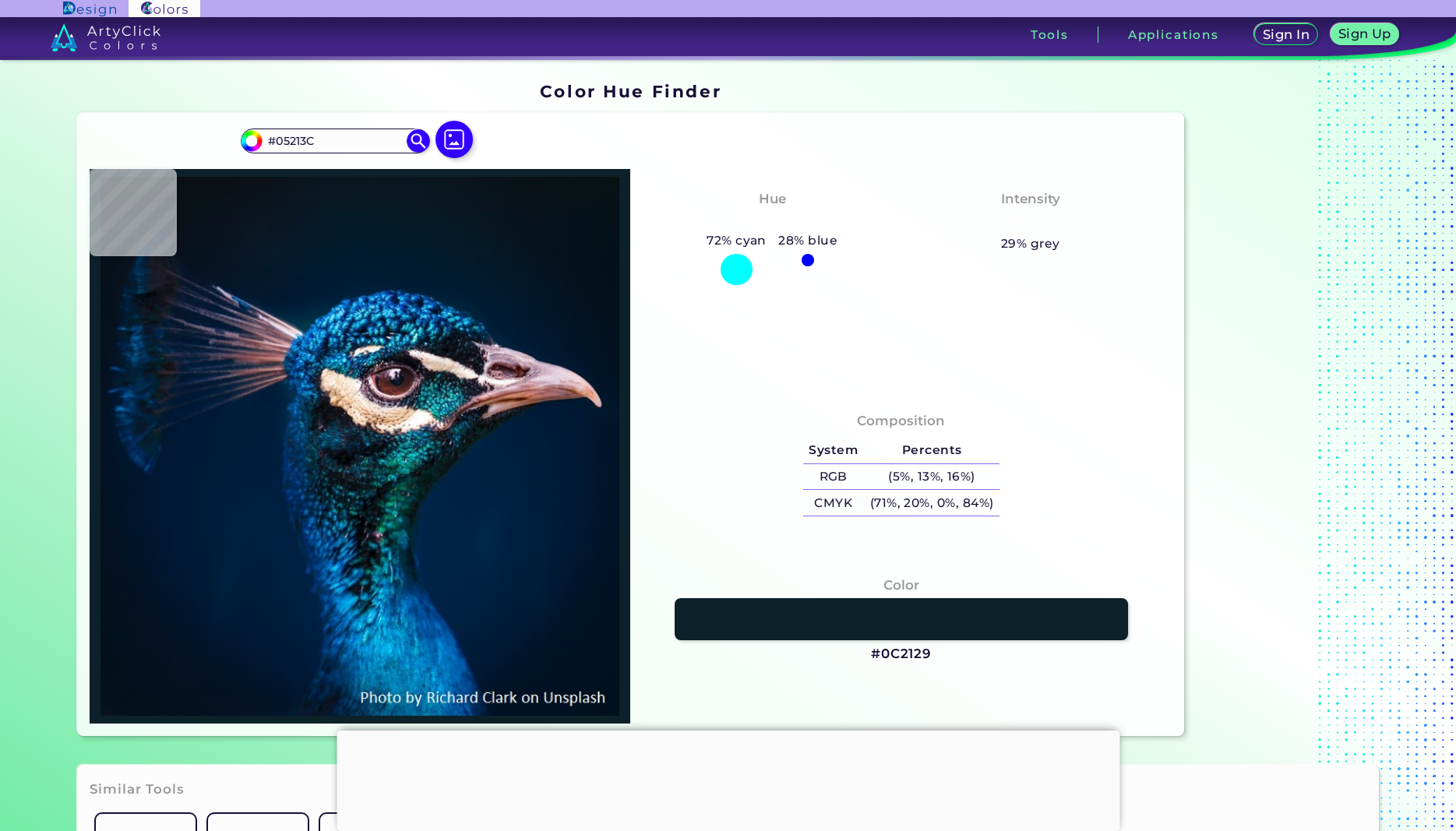
type input "#05213b"
type input "#05213B"
type input "#04203a"
type input "#04203A"
type input "#00203a"
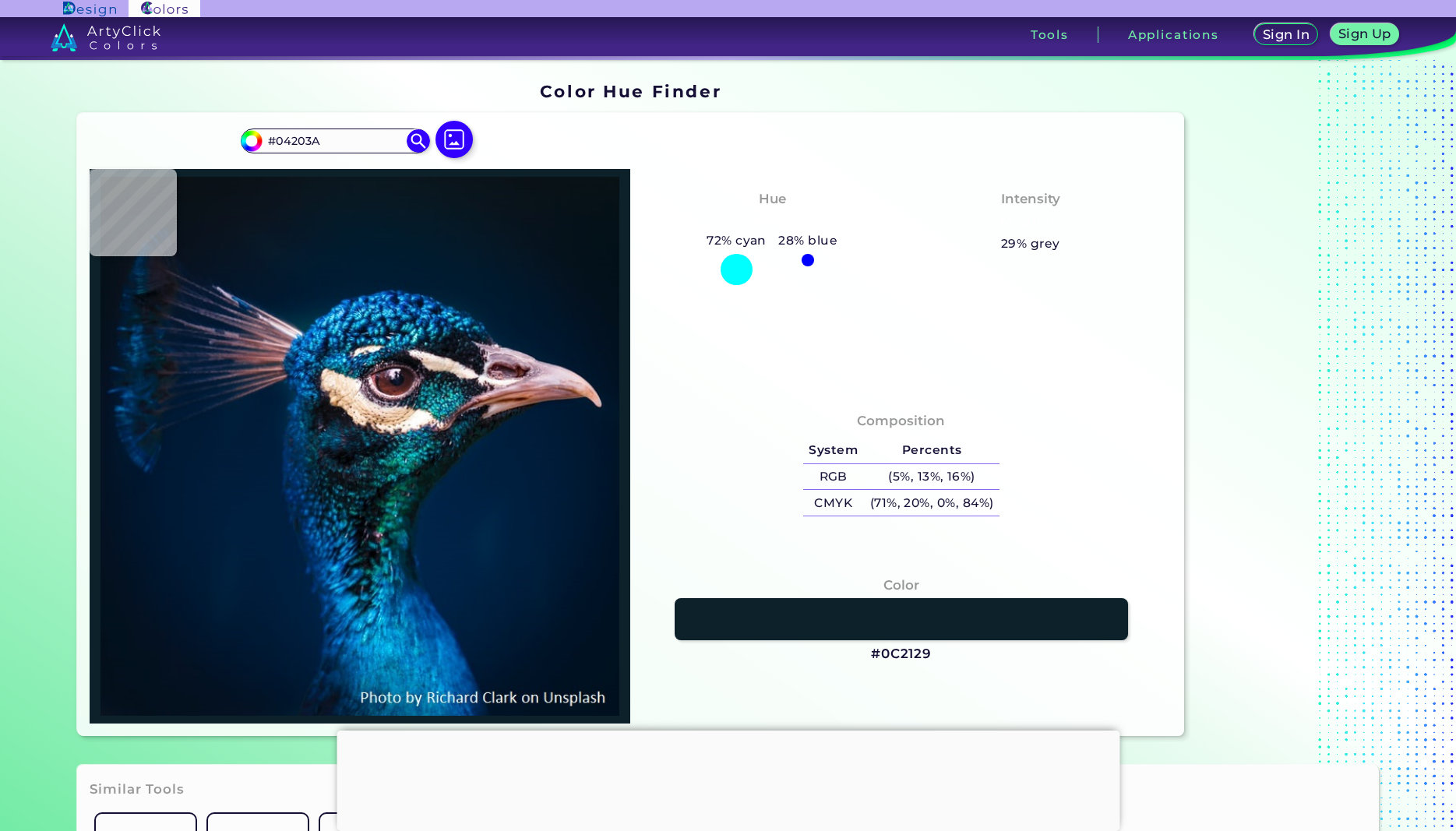
type input "#00203A"
type input "#002039"
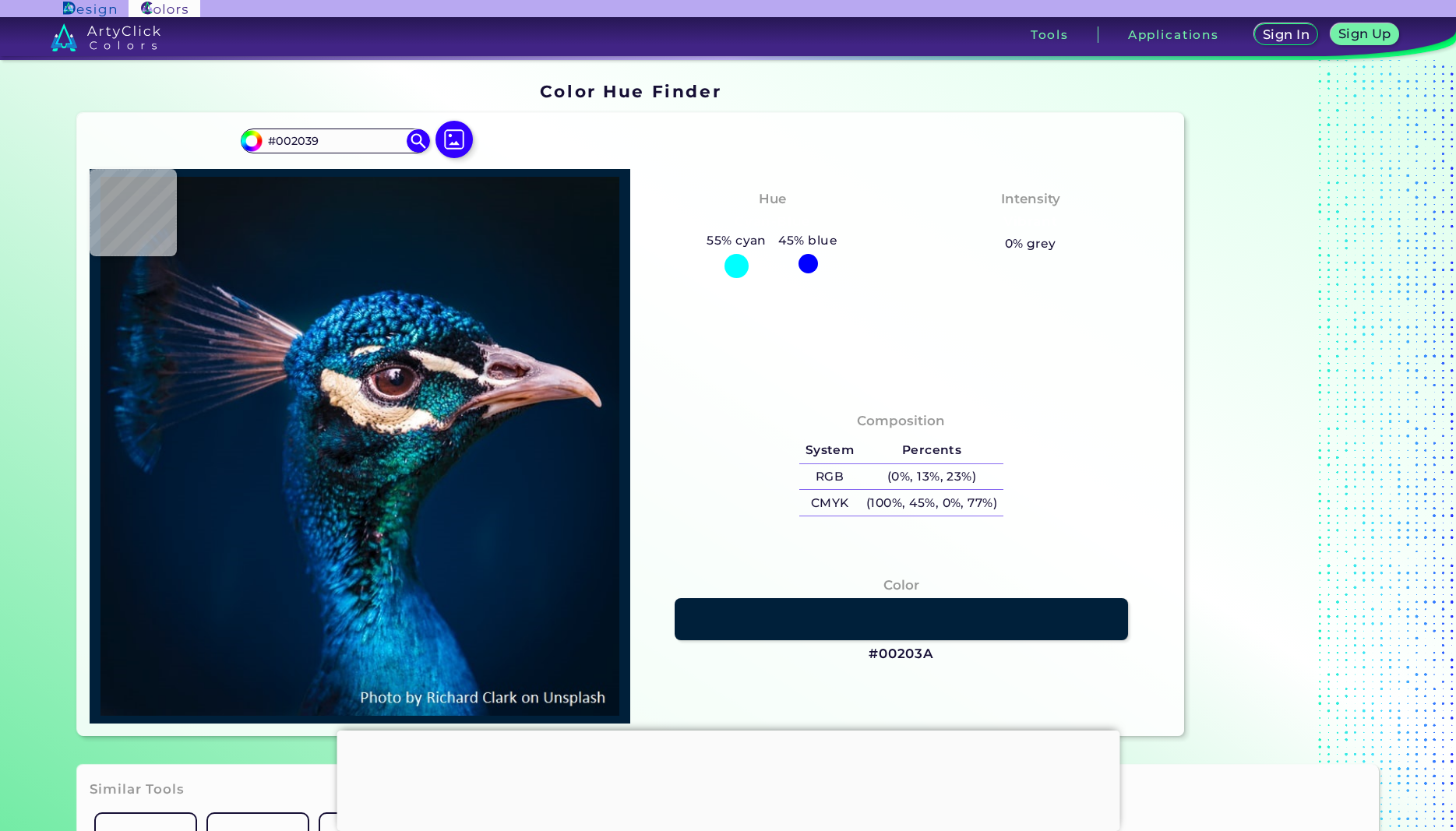
type input "#00203a"
type input "#00203A"
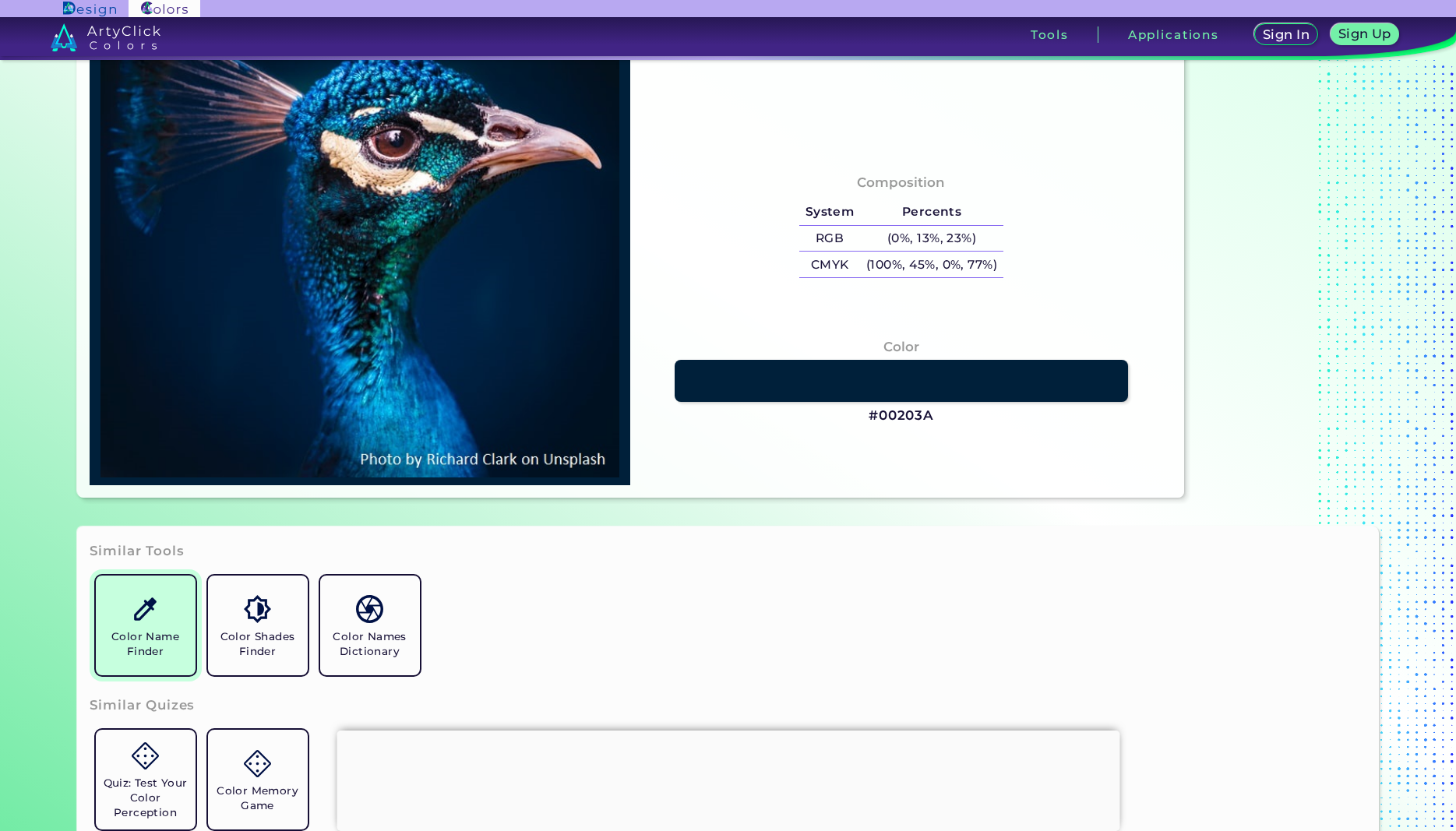
click at [127, 633] on h5 "Color Name Finder" at bounding box center [145, 644] width 87 height 29
